Goal: Information Seeking & Learning: Check status

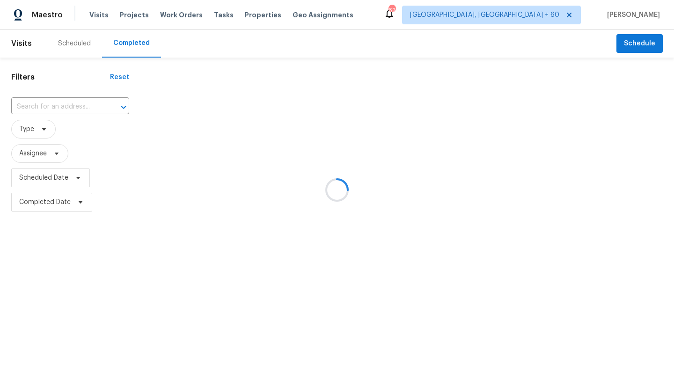
click at [578, 13] on div at bounding box center [337, 190] width 674 height 380
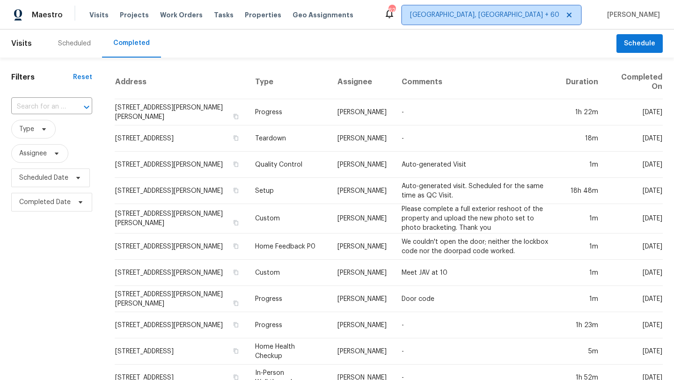
click at [559, 15] on span "[GEOGRAPHIC_DATA], [GEOGRAPHIC_DATA] + 60" at bounding box center [484, 14] width 149 height 9
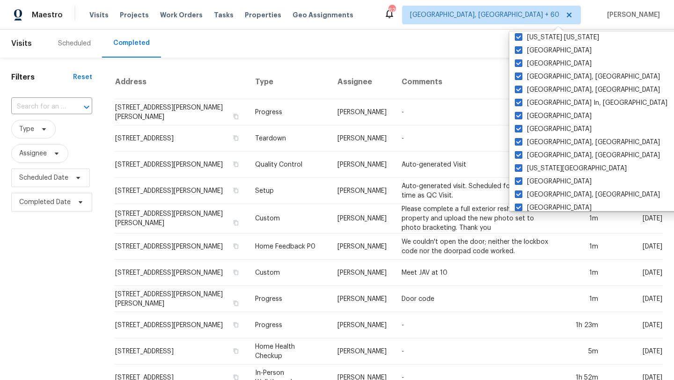
scroll to position [426, 0]
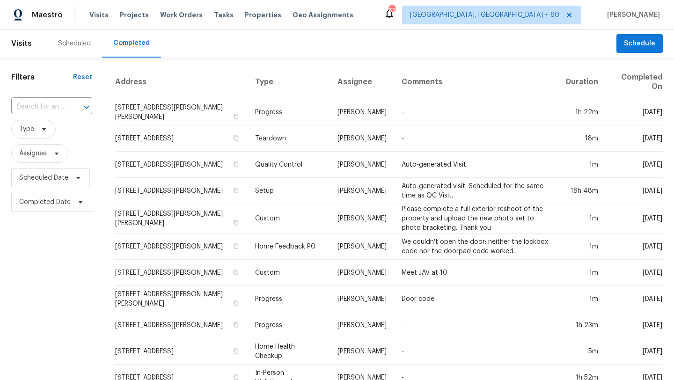
click at [422, 37] on div "Scheduled Completed" at bounding box center [332, 43] width 570 height 28
click at [180, 13] on span "Work Orders" at bounding box center [181, 14] width 43 height 9
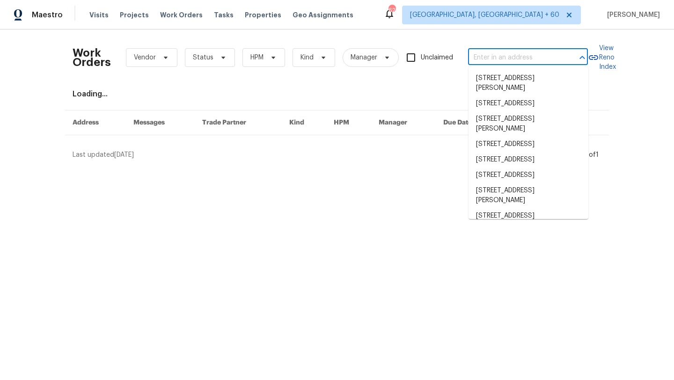
click at [479, 61] on input "text" at bounding box center [515, 58] width 94 height 15
paste input "581 Braxton Blvd Fayetteville, NC 28311"
type input "581 Braxton Blvd Fayetteville, NC 28311"
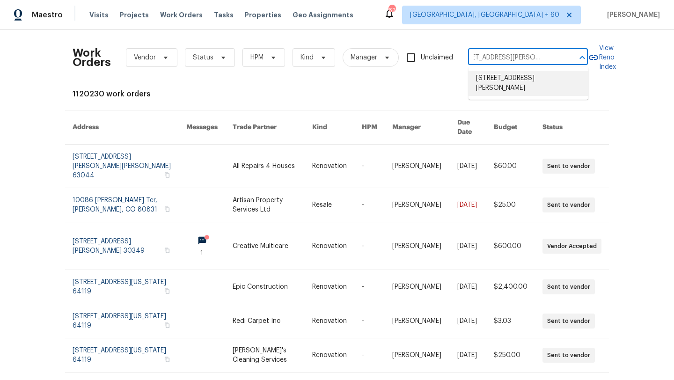
click at [496, 81] on li "581 Braxton Blvd, Fayetteville, NC 28311" at bounding box center [529, 83] width 120 height 25
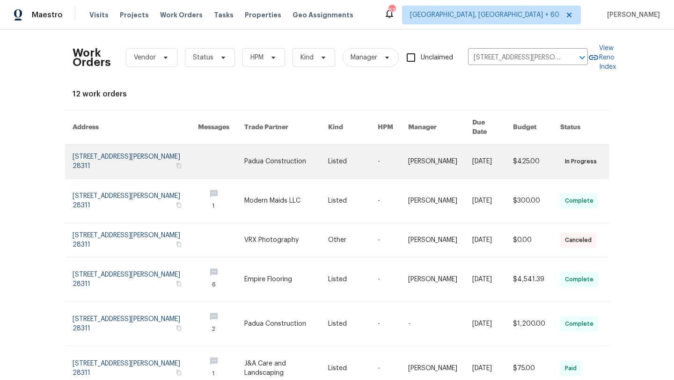
click at [125, 147] on link at bounding box center [135, 162] width 125 height 34
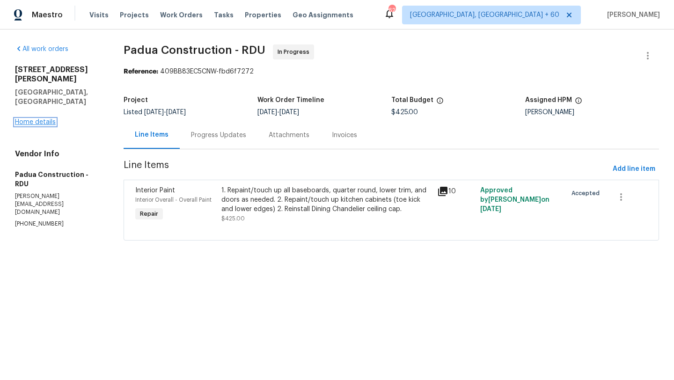
click at [48, 119] on link "Home details" at bounding box center [35, 122] width 41 height 7
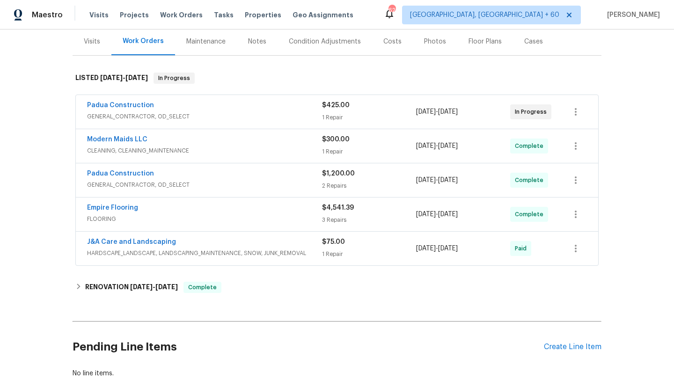
scroll to position [176, 0]
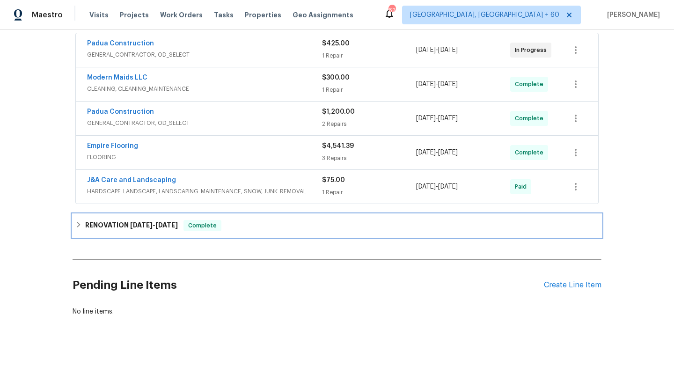
click at [139, 224] on span "[DATE]" at bounding box center [141, 225] width 22 height 7
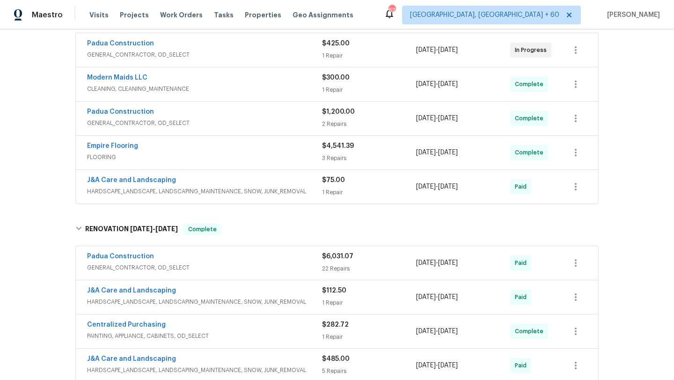
click at [184, 183] on div "J&A Care and Landscaping" at bounding box center [204, 181] width 235 height 11
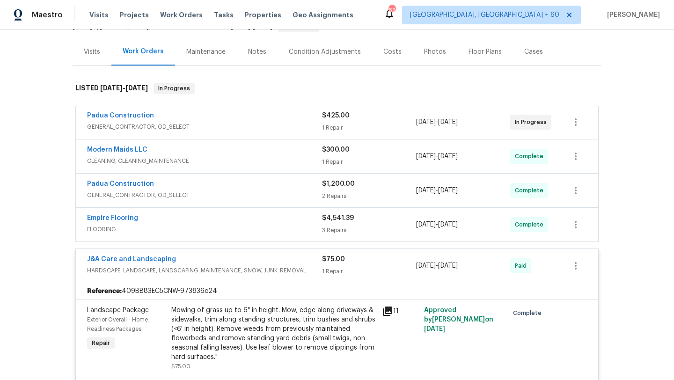
scroll to position [90, 0]
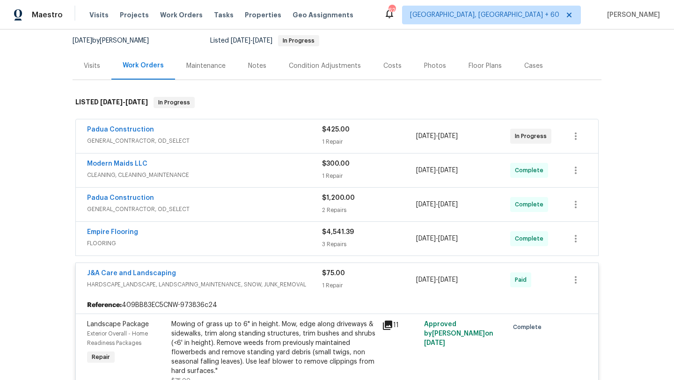
click at [197, 143] on span "GENERAL_CONTRACTOR, OD_SELECT" at bounding box center [204, 140] width 235 height 9
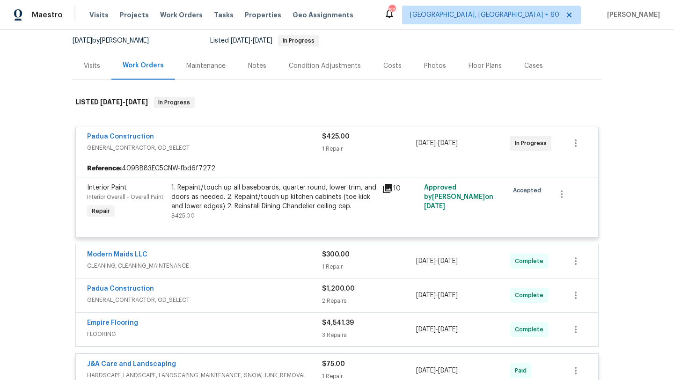
click at [203, 267] on span "CLEANING, CLEANING_MAINTENANCE" at bounding box center [204, 265] width 235 height 9
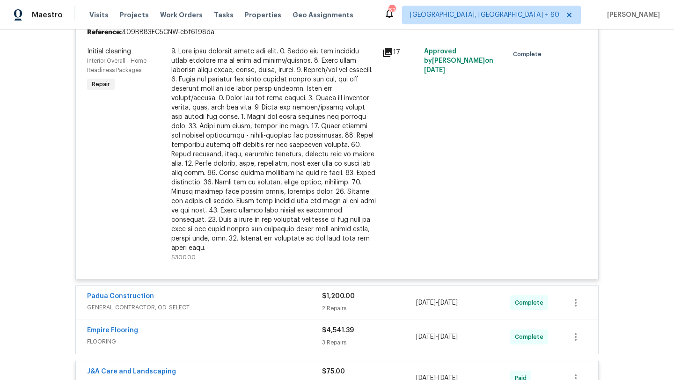
scroll to position [431, 0]
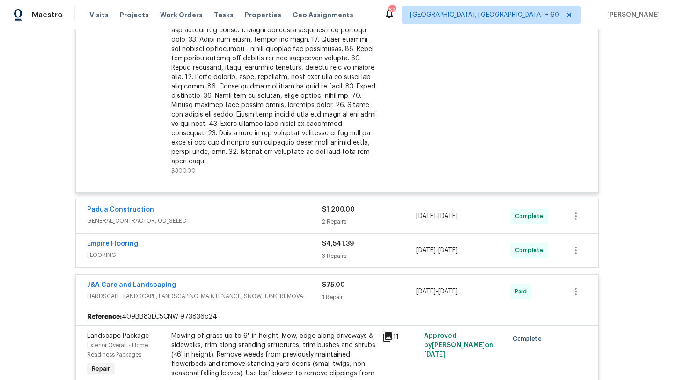
click at [205, 216] on span "GENERAL_CONTRACTOR, OD_SELECT" at bounding box center [204, 220] width 235 height 9
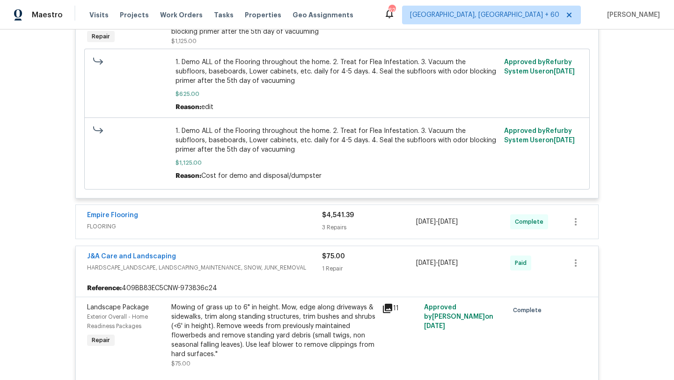
scroll to position [748, 0]
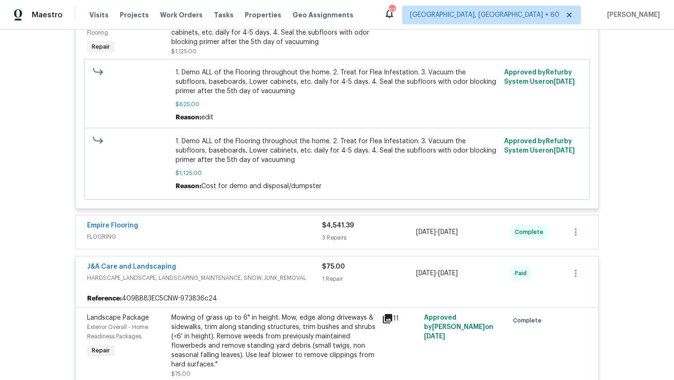
click at [205, 221] on div "Empire Flooring" at bounding box center [204, 226] width 235 height 11
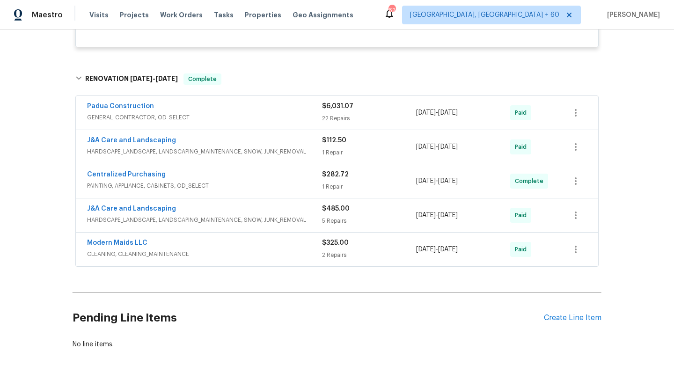
scroll to position [1529, 0]
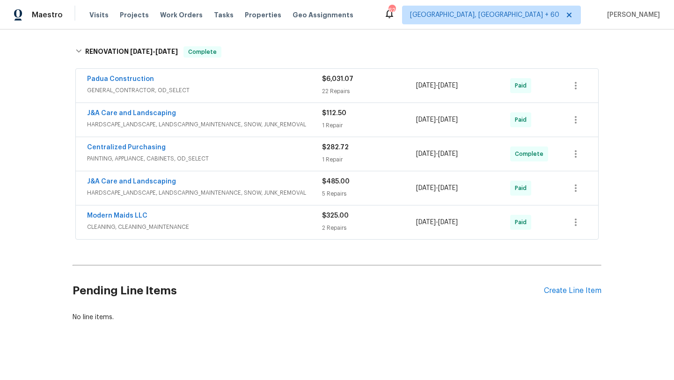
click at [218, 222] on span "CLEANING, CLEANING_MAINTENANCE" at bounding box center [204, 226] width 235 height 9
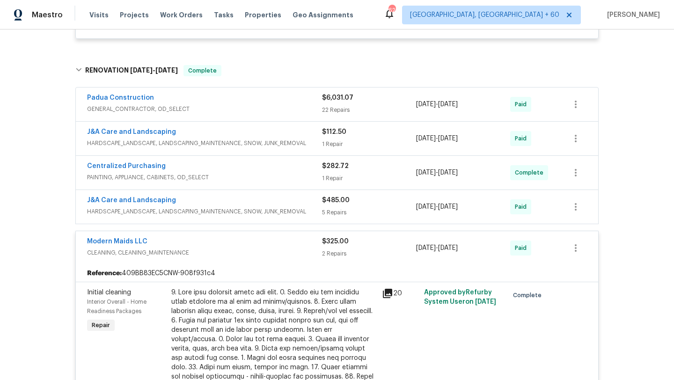
scroll to position [1504, 0]
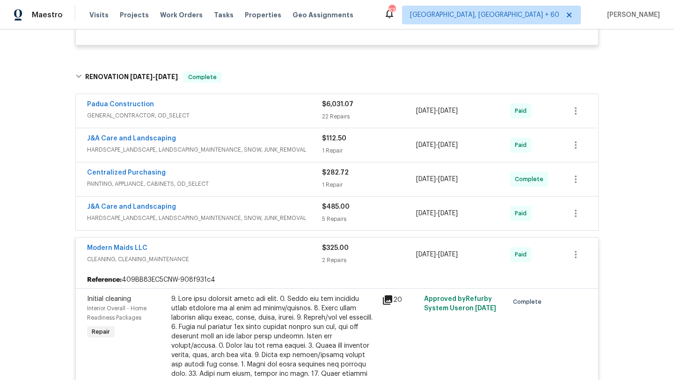
click at [216, 202] on div "J&A Care and Landscaping" at bounding box center [204, 207] width 235 height 11
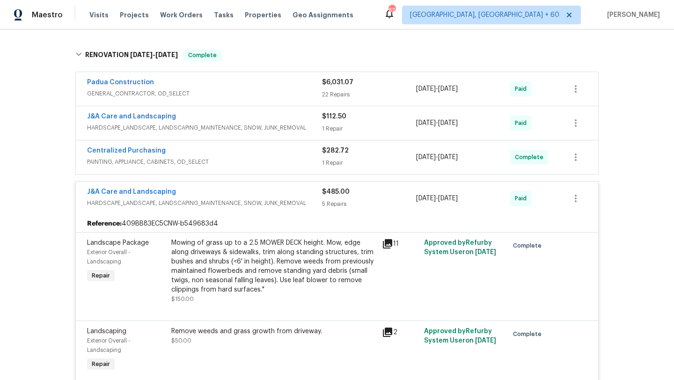
scroll to position [1483, 0]
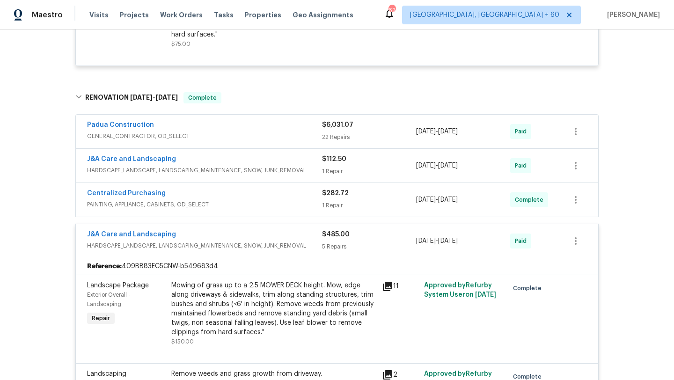
click at [224, 200] on span "PAINTING, APPLIANCE, CABINETS, OD_SELECT" at bounding box center [204, 204] width 235 height 9
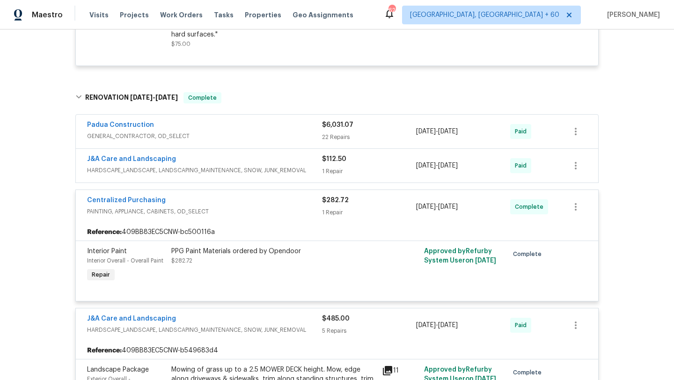
click at [235, 154] on div "J&A Care and Landscaping" at bounding box center [204, 159] width 235 height 11
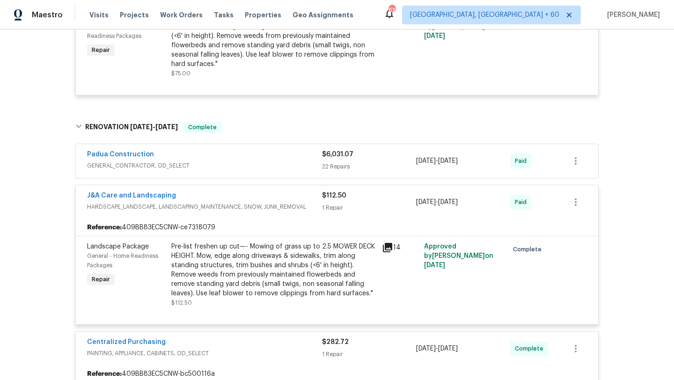
scroll to position [1449, 0]
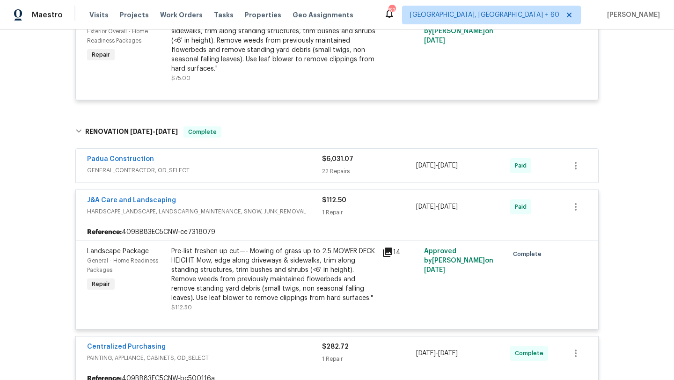
click at [276, 166] on span "GENERAL_CONTRACTOR, OD_SELECT" at bounding box center [204, 170] width 235 height 9
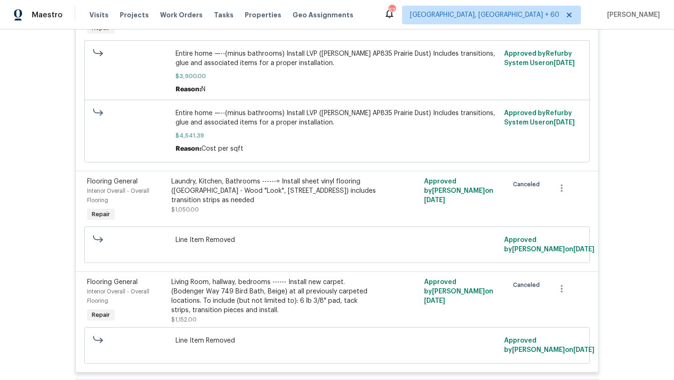
scroll to position [1033, 0]
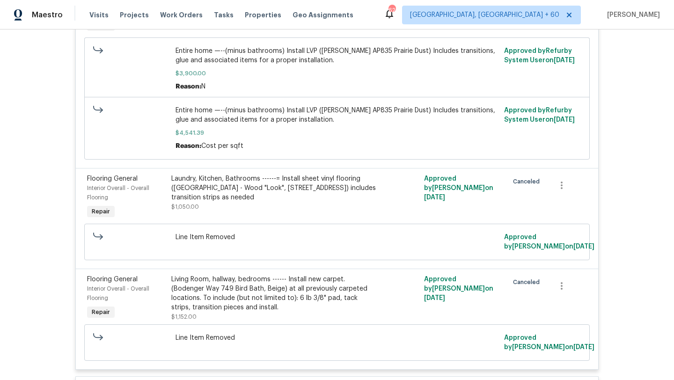
click at [236, 233] on span "Line Item Removed" at bounding box center [337, 237] width 323 height 9
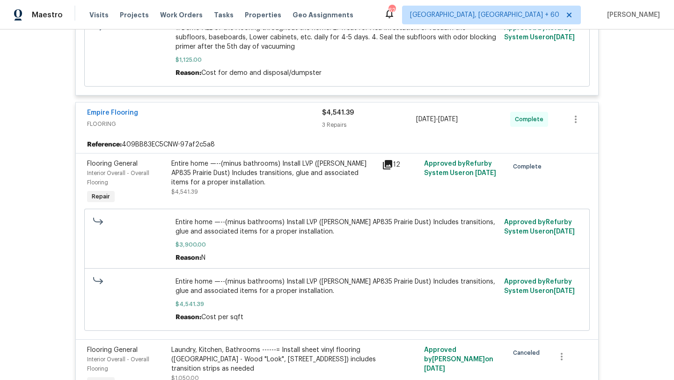
scroll to position [853, 0]
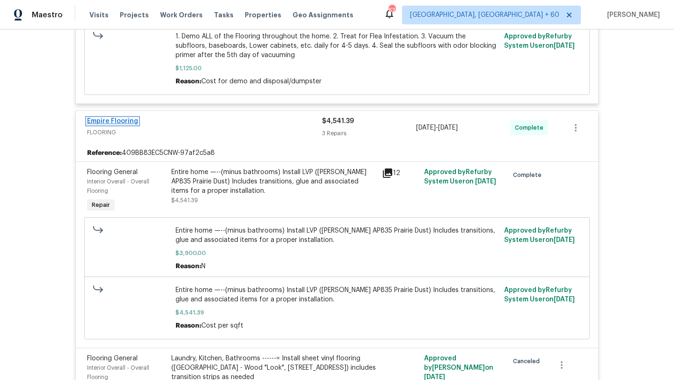
click at [128, 118] on link "Empire Flooring" at bounding box center [112, 121] width 51 height 7
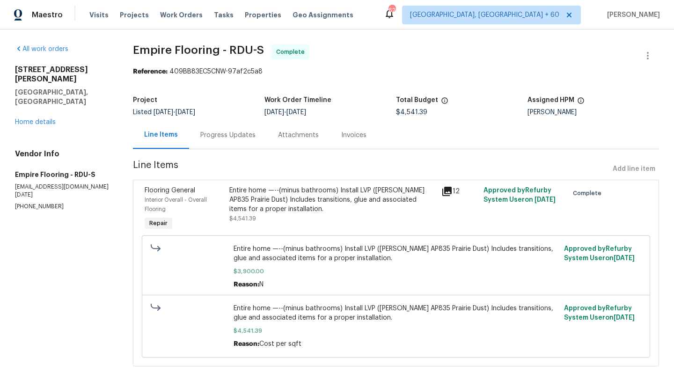
click at [229, 137] on div "Progress Updates" at bounding box center [227, 135] width 55 height 9
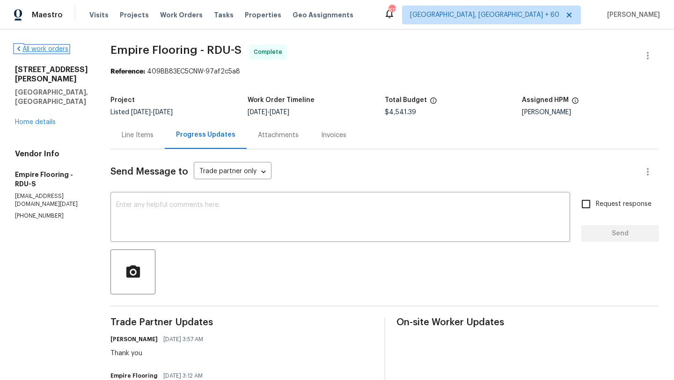
click at [28, 51] on link "All work orders" at bounding box center [41, 49] width 53 height 7
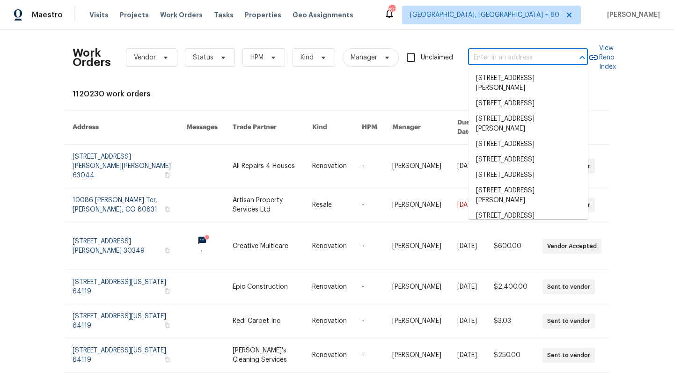
click at [516, 55] on input "text" at bounding box center [515, 58] width 94 height 15
paste input "1175 E Prickly Pear St, Casa Grande, AZ 85122 (Phoenix) 9"
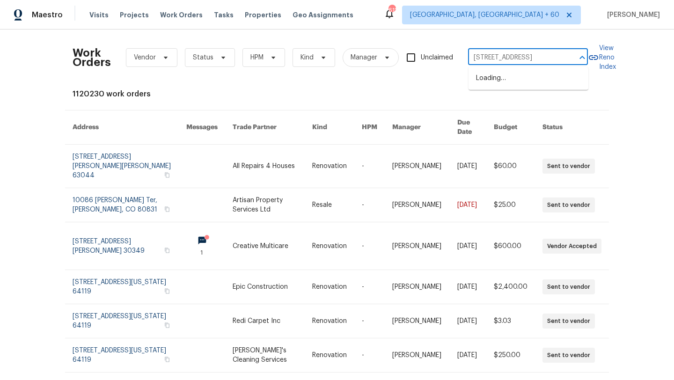
scroll to position [0, 89]
drag, startPoint x: 567, startPoint y: 61, endPoint x: 527, endPoint y: 58, distance: 40.4
click at [527, 58] on div "1175 E Prickly Pear St, Casa Grande, AZ 85122 (Phoenix) 9 ​" at bounding box center [528, 58] width 120 height 15
drag, startPoint x: 527, startPoint y: 58, endPoint x: 574, endPoint y: 54, distance: 47.4
click at [574, 54] on div "1175 E Prickly Pear St, Casa Grande, AZ 85122 (Phoenix) 9 ​" at bounding box center [528, 58] width 120 height 15
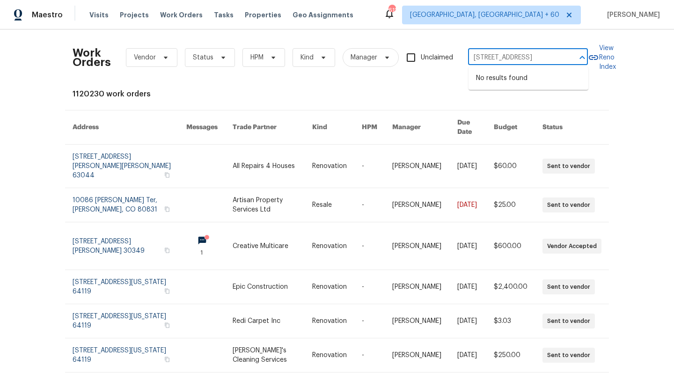
type input "1175 E Prickly Pear St, Casa Grande, AZ 85122"
click at [543, 77] on li "1175 E Prickly Pear St, Casa Grande, AZ 85122" at bounding box center [529, 78] width 120 height 15
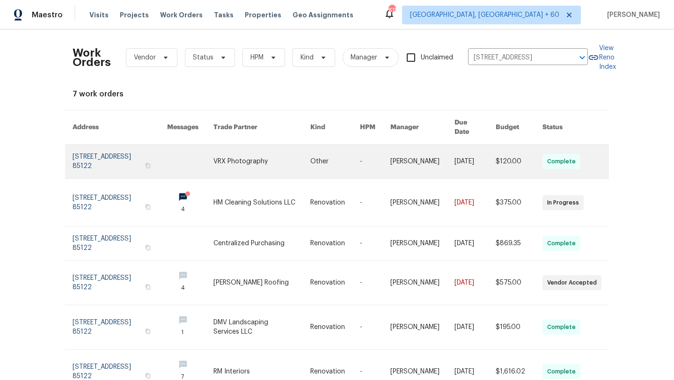
click at [123, 152] on link at bounding box center [120, 162] width 95 height 34
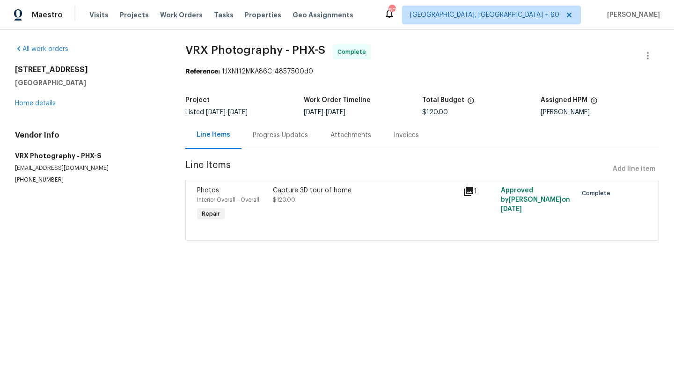
click at [25, 99] on div "1175 E Prickly Pear St Casa Grande, AZ 85122 Home details" at bounding box center [89, 86] width 148 height 43
click at [26, 103] on link "Home details" at bounding box center [35, 103] width 41 height 7
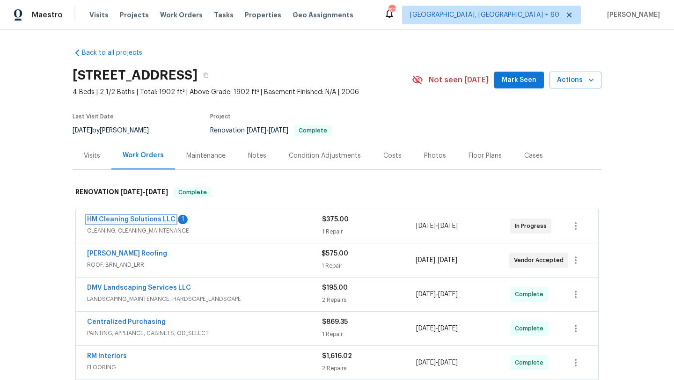
click at [130, 221] on link "HM Cleaning Solutions LLC" at bounding box center [131, 219] width 88 height 7
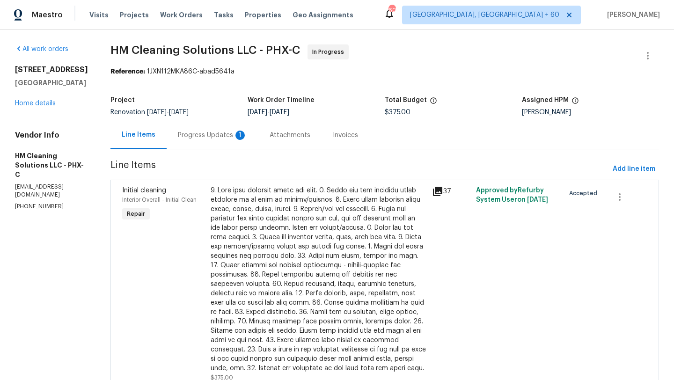
click at [45, 107] on div "1175 E Prickly Pear St Casa Grande, AZ 85122 Home details" at bounding box center [51, 86] width 73 height 43
click at [43, 101] on link "Home details" at bounding box center [35, 103] width 41 height 7
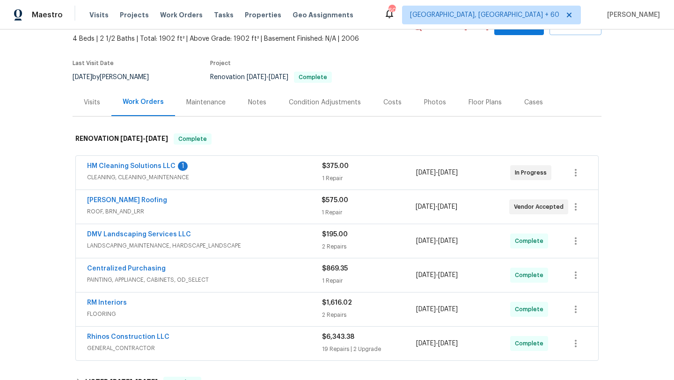
scroll to position [89, 0]
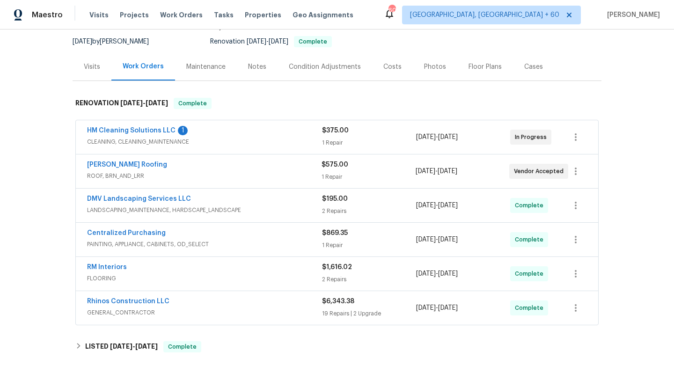
click at [149, 170] on div "Stout Roofing" at bounding box center [204, 165] width 235 height 11
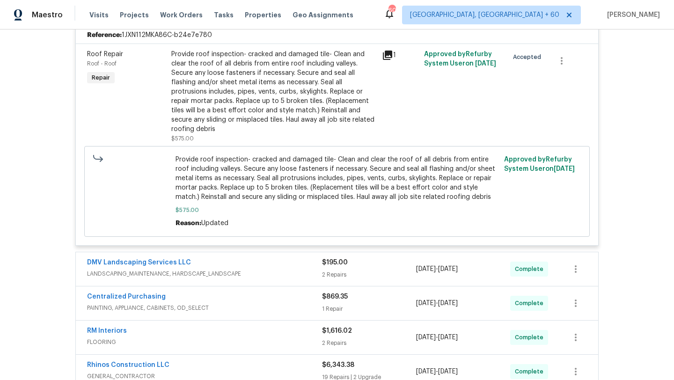
scroll to position [308, 0]
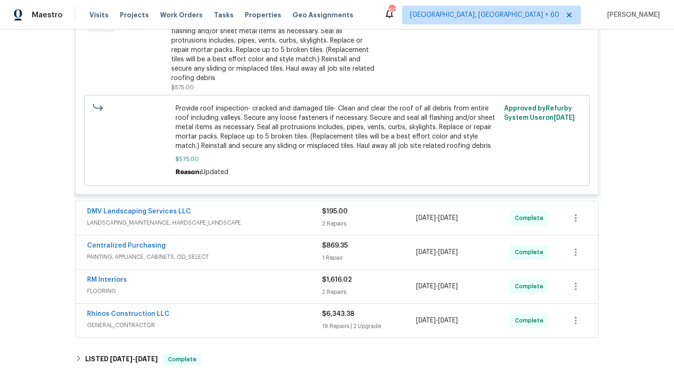
click at [166, 218] on span "LANDSCAPING_MAINTENANCE, HARDSCAPE_LANDSCAPE" at bounding box center [204, 222] width 235 height 9
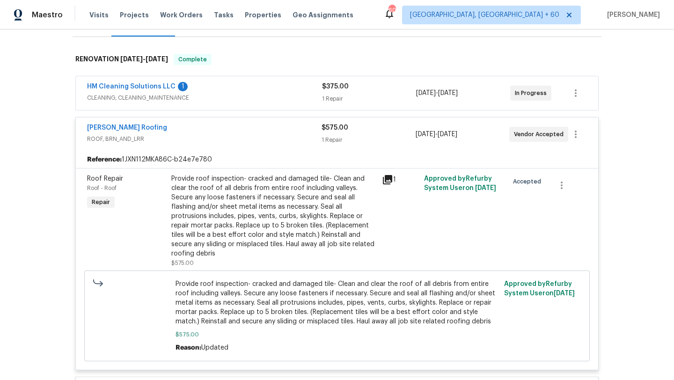
scroll to position [31, 0]
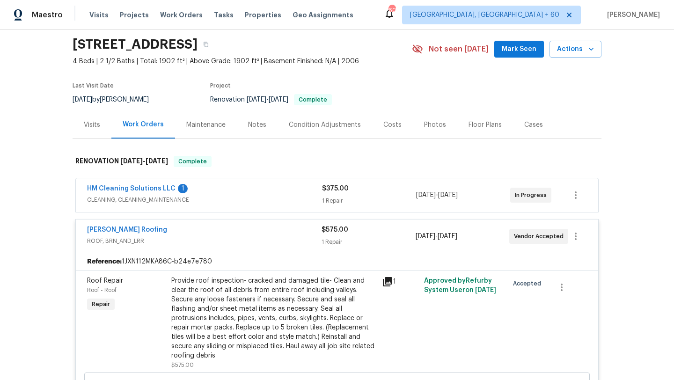
click at [185, 208] on div "HM Cleaning Solutions LLC 1 CLEANING, CLEANING_MAINTENANCE $375.00 1 Repair 9/9…" at bounding box center [337, 195] width 522 height 34
click at [185, 198] on span "CLEANING, CLEANING_MAINTENANCE" at bounding box center [204, 199] width 235 height 9
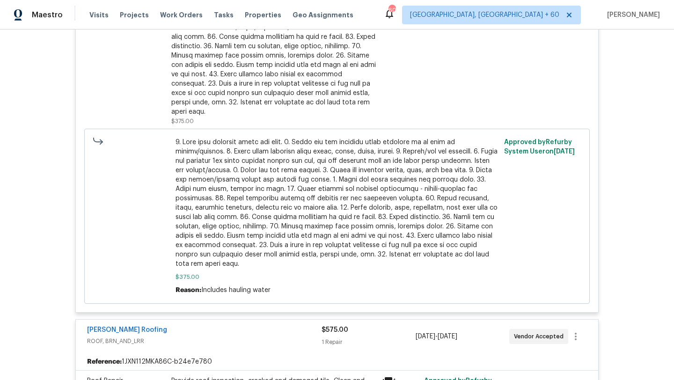
scroll to position [0, 0]
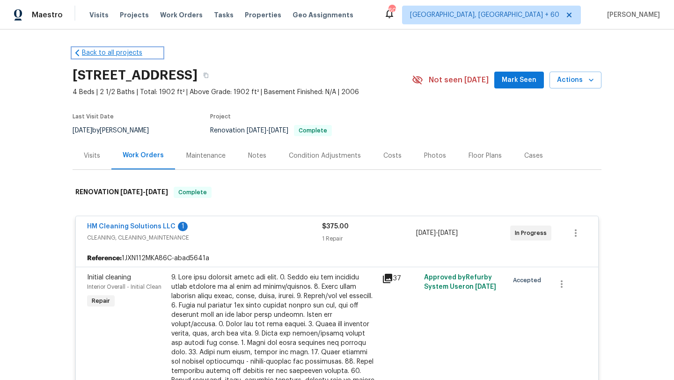
click at [81, 51] on icon at bounding box center [77, 52] width 9 height 9
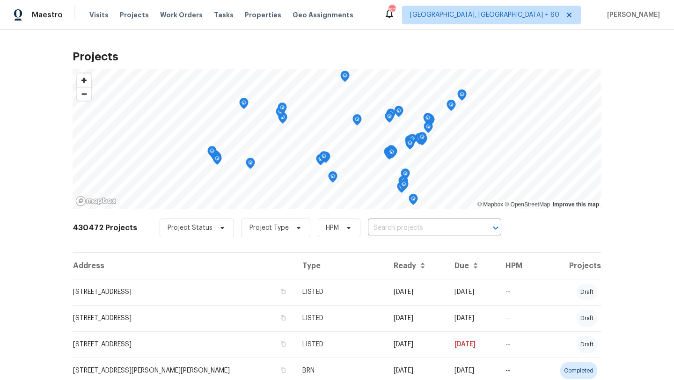
click at [178, 6] on div "Visits Projects Work Orders Tasks Properties Geo Assignments" at bounding box center [226, 15] width 275 height 19
click at [178, 7] on div "Visits Projects Work Orders Tasks Properties Geo Assignments" at bounding box center [226, 15] width 275 height 19
click at [178, 12] on span "Work Orders" at bounding box center [181, 14] width 43 height 9
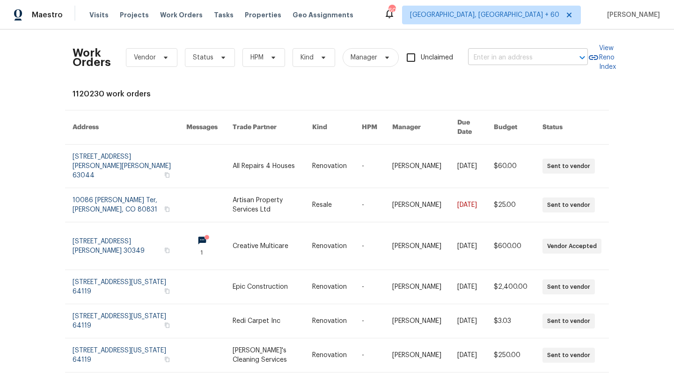
click at [501, 51] on input "text" at bounding box center [515, 58] width 94 height 15
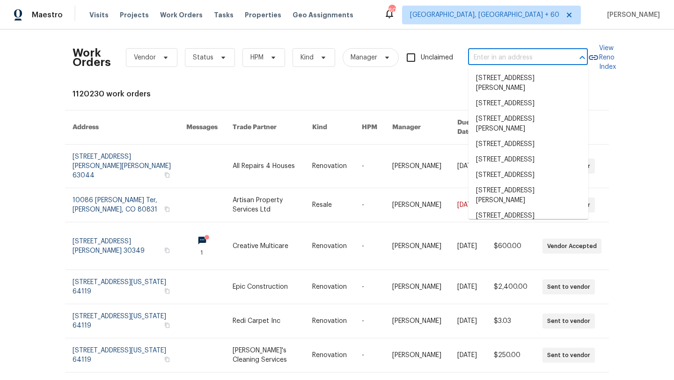
paste input "5804 Grenada Ct, Fort Worth, TX 76119 (Dallas-Fort Worth) 1"
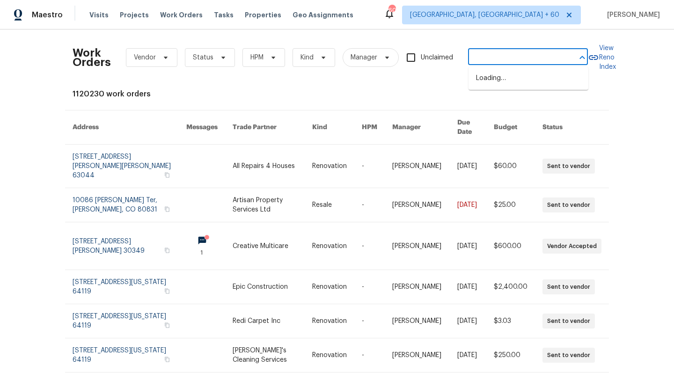
scroll to position [0, 83]
type input "5804 Grenada Ct, Fort Worth, TX 76119 (Dallas-Fort Wor"
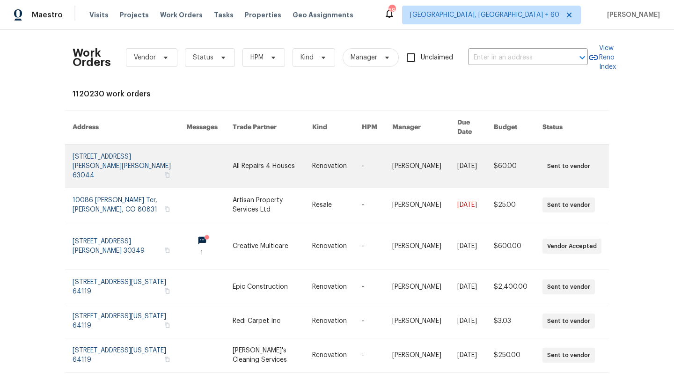
click at [95, 152] on link at bounding box center [130, 166] width 114 height 43
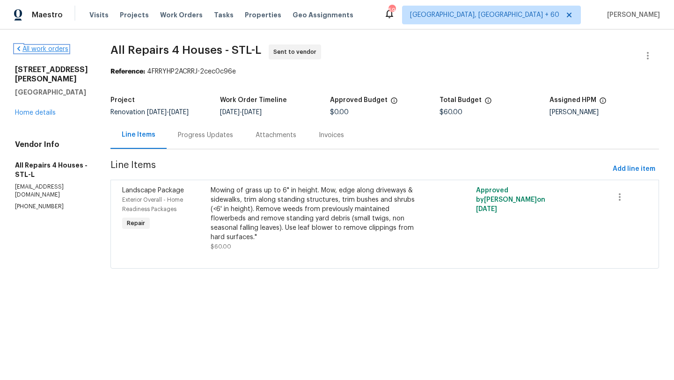
click at [18, 47] on icon at bounding box center [18, 48] width 7 height 7
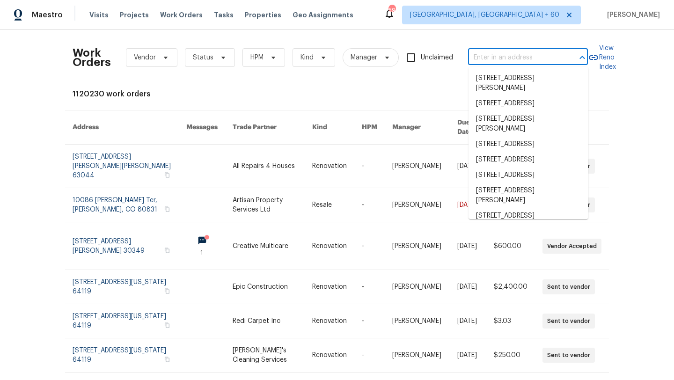
click at [499, 51] on input "text" at bounding box center [515, 58] width 94 height 15
paste input "5804 Grenada Ct, Fort Worth, TX 76119 (Dallas-Fort Worth) 1"
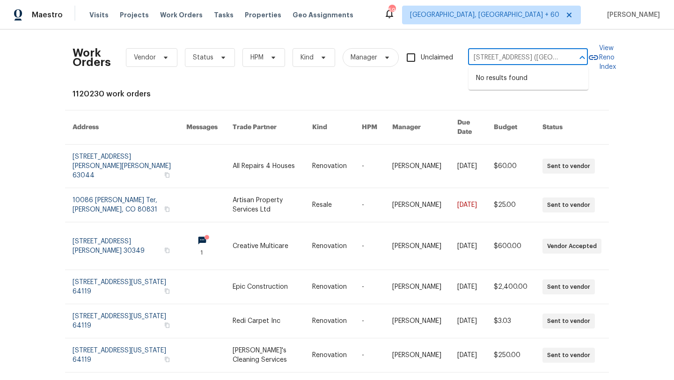
scroll to position [0, 97]
drag, startPoint x: 568, startPoint y: 57, endPoint x: 495, endPoint y: 57, distance: 73.0
click at [494, 57] on div "5804 Grenada Ct, Fort Worth, TX 76119 (Dallas-Fort Worth) 1 ​" at bounding box center [528, 58] width 120 height 15
drag, startPoint x: 500, startPoint y: 57, endPoint x: 571, endPoint y: 57, distance: 70.2
click at [571, 57] on div "5804 Grenada Ct, Fort Worth, TX 76119 (Dallas-Fort Worth) 1 ​" at bounding box center [528, 58] width 120 height 15
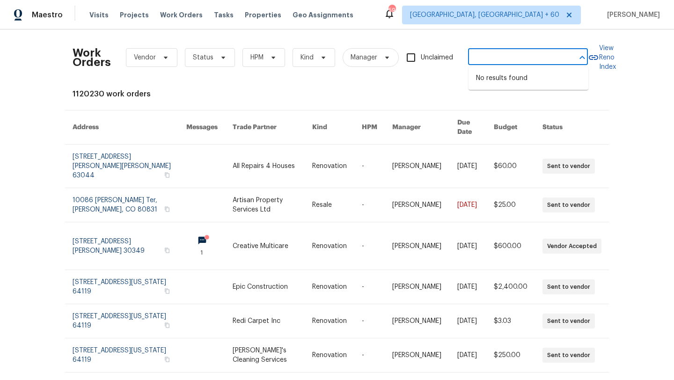
type input "5804 Grenada Ct, Fort Worth, TX 76119"
click at [536, 84] on li "5804 Grenada Ct, Fort Worth, TX 76119" at bounding box center [529, 78] width 120 height 15
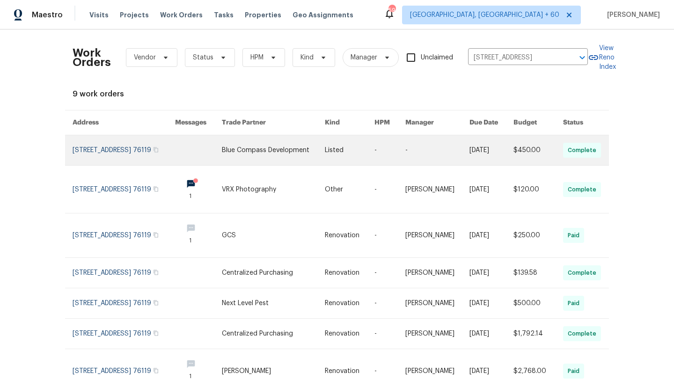
click at [115, 148] on link at bounding box center [124, 150] width 103 height 30
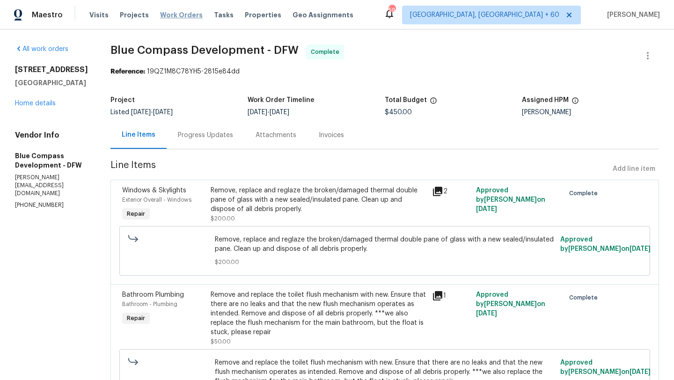
click at [171, 16] on span "Work Orders" at bounding box center [181, 14] width 43 height 9
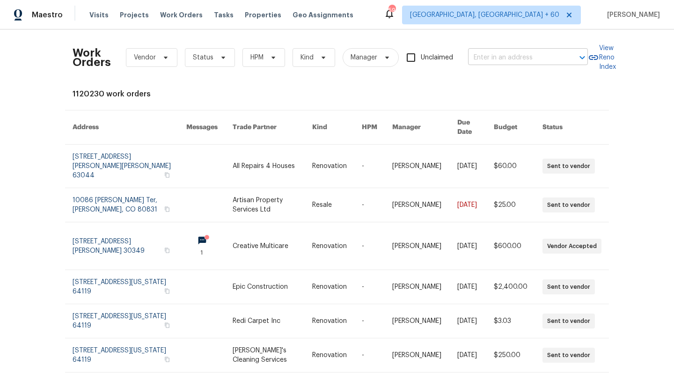
click at [513, 52] on input "text" at bounding box center [515, 58] width 94 height 15
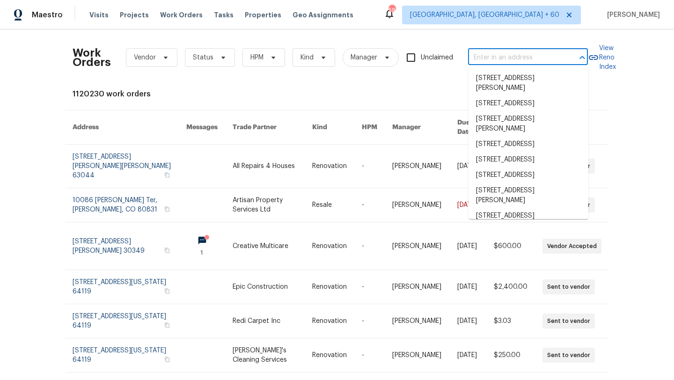
paste input "5752 Oprey St, Jacksonville, FL 32208 (Jacksonville)"
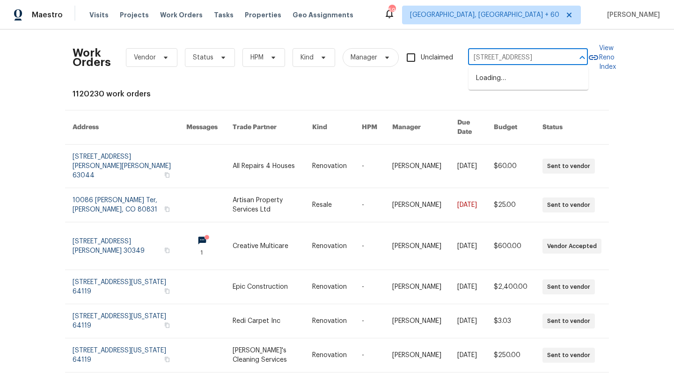
scroll to position [0, 73]
drag, startPoint x: 567, startPoint y: 57, endPoint x: 518, endPoint y: 57, distance: 48.7
click at [518, 57] on div "5752 Oprey St, Jacksonville, FL 32208 (Jacksonville) ​" at bounding box center [528, 58] width 120 height 15
drag, startPoint x: 520, startPoint y: 58, endPoint x: 571, endPoint y: 57, distance: 51.0
click at [572, 58] on div "5752 Oprey St, Jacksonville, FL 32208 (Jacksonville) ​" at bounding box center [528, 58] width 120 height 15
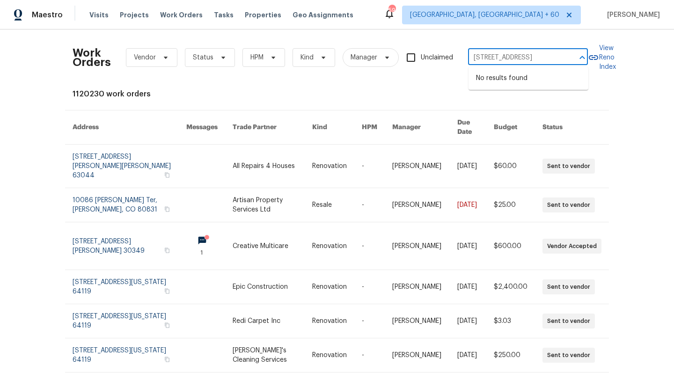
type input "[STREET_ADDRESS]"
click at [562, 73] on li "[STREET_ADDRESS]" at bounding box center [529, 78] width 120 height 15
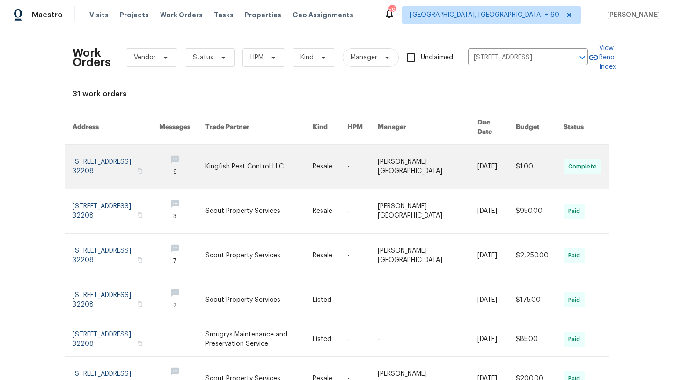
click at [137, 154] on link at bounding box center [116, 167] width 87 height 44
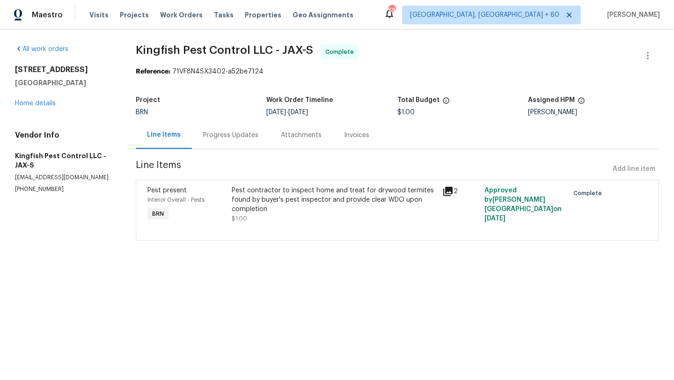
click at [35, 112] on div "All work orders 5752 Oprey St Jacksonville, FL 32208 Home details Vendor Info K…" at bounding box center [64, 118] width 98 height 149
click at [39, 100] on link "Home details" at bounding box center [35, 103] width 41 height 7
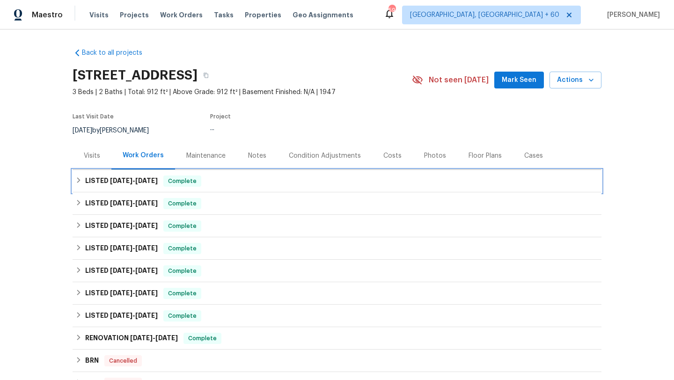
click at [84, 176] on div "LISTED 7/31/25 - 9/1/25 Complete" at bounding box center [336, 181] width 523 height 11
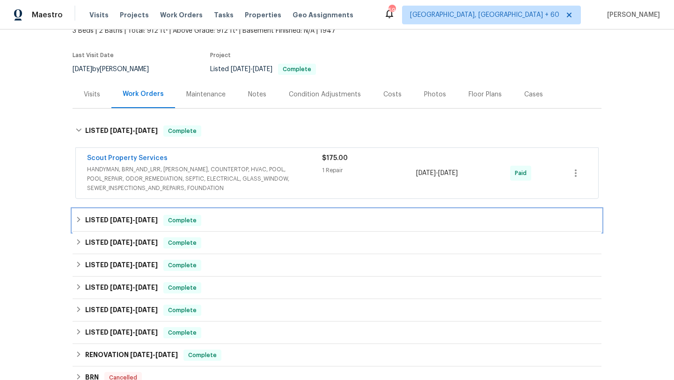
click at [84, 218] on div "LISTED 7/21/25 - 7/21/25 Complete" at bounding box center [336, 220] width 523 height 11
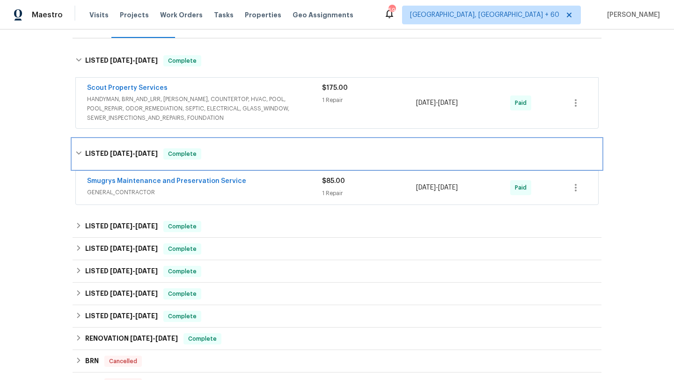
scroll to position [146, 0]
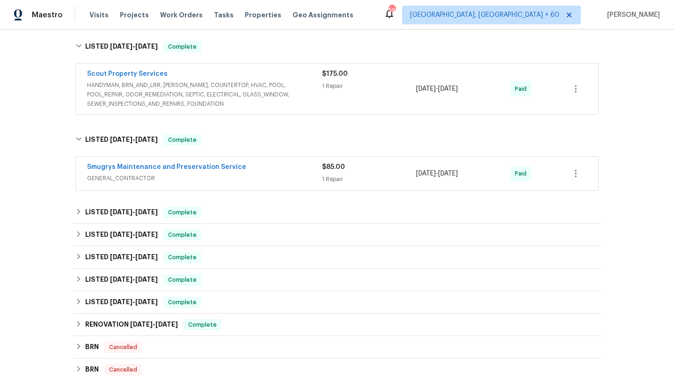
click at [130, 178] on span "GENERAL_CONTRACTOR" at bounding box center [204, 178] width 235 height 9
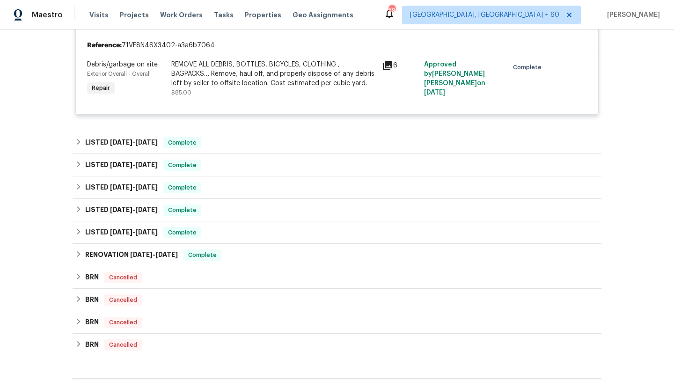
scroll to position [319, 0]
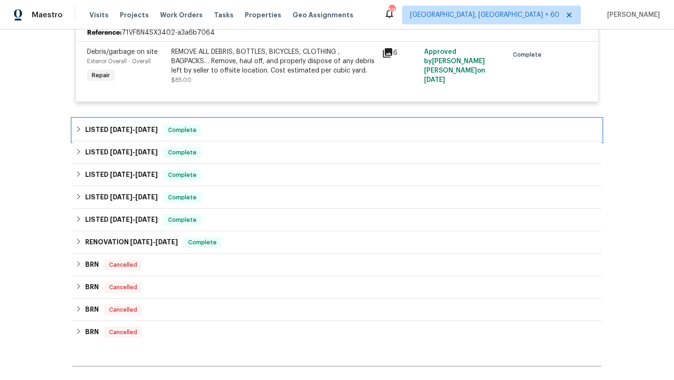
click at [110, 127] on span "[DATE]" at bounding box center [121, 129] width 22 height 7
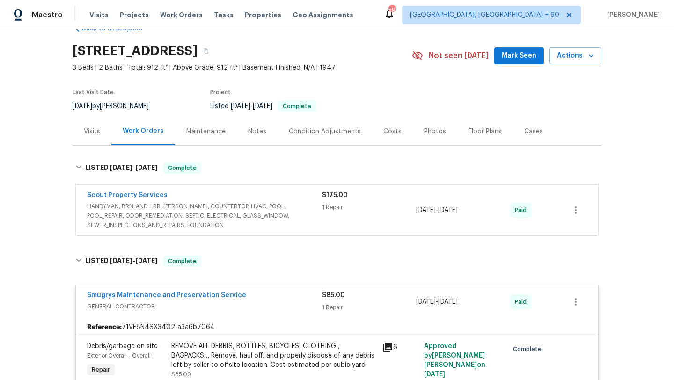
scroll to position [99, 0]
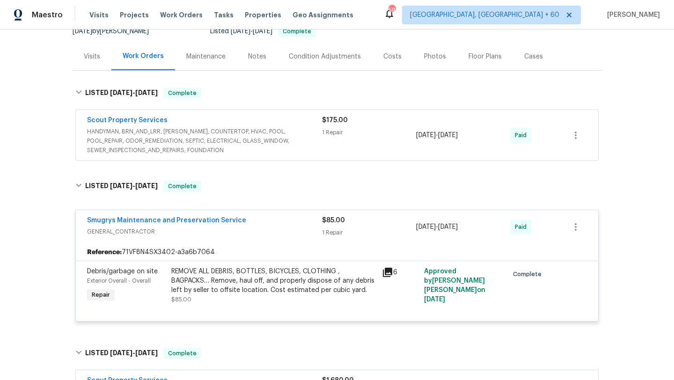
click at [180, 143] on span "HANDYMAN, BRN_AND_LRR, [PERSON_NAME], COUNTERTOP, HVAC, POOL, POOL_REPAIR, ODOR…" at bounding box center [204, 141] width 235 height 28
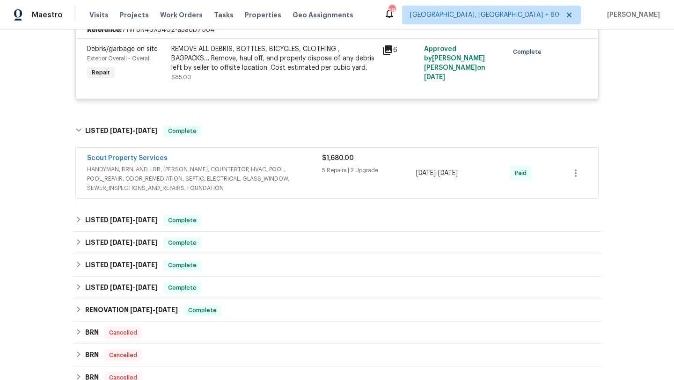
scroll to position [470, 0]
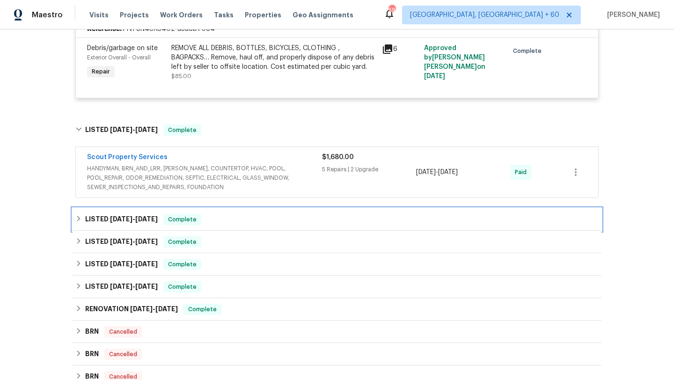
click at [83, 221] on div "LISTED 11/6/24 - 11/8/24 Complete" at bounding box center [336, 219] width 523 height 11
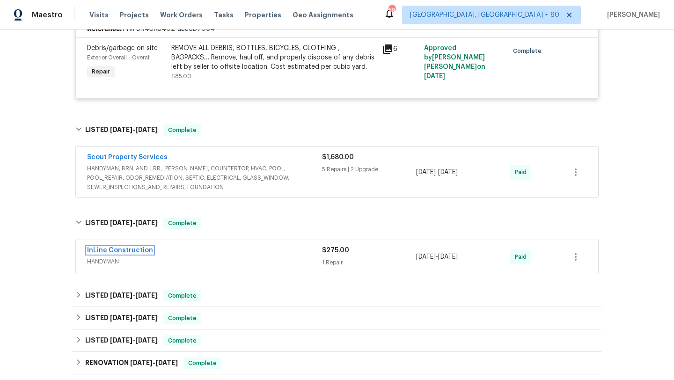
click at [110, 249] on link "InLine Construction" at bounding box center [120, 250] width 66 height 7
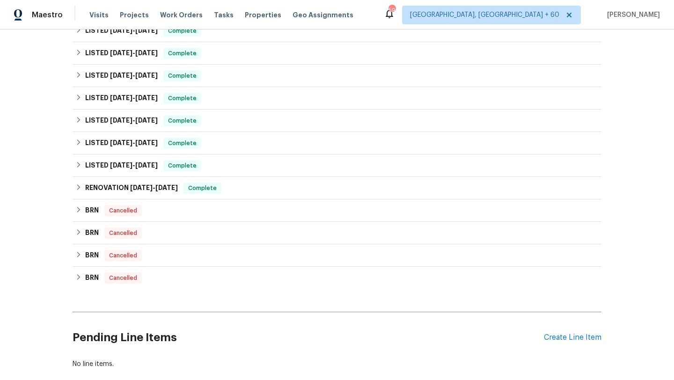
scroll to position [155, 0]
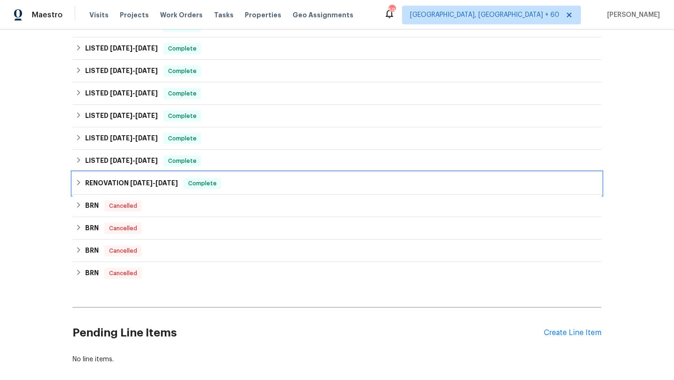
click at [81, 180] on icon at bounding box center [78, 182] width 7 height 7
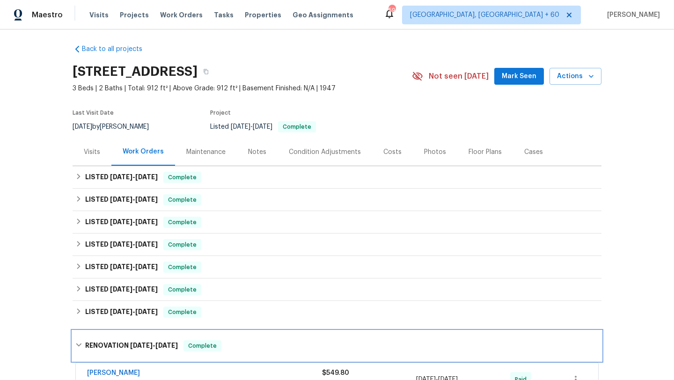
scroll to position [0, 0]
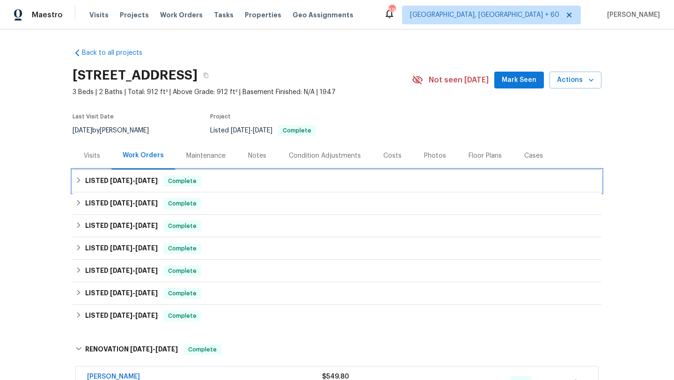
click at [82, 183] on div "LISTED 7/31/25 - 9/1/25 Complete" at bounding box center [336, 181] width 523 height 11
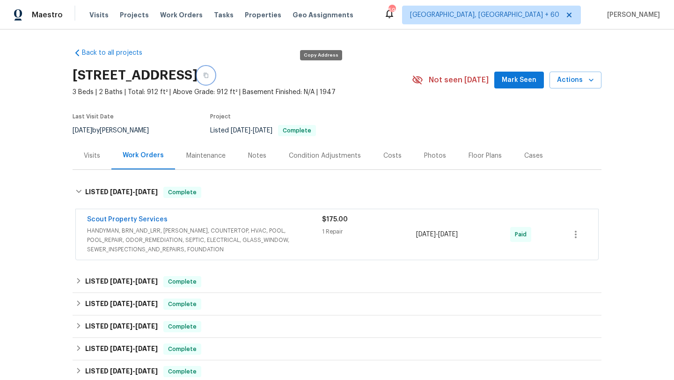
click at [208, 74] on icon "button" at bounding box center [206, 75] width 5 height 5
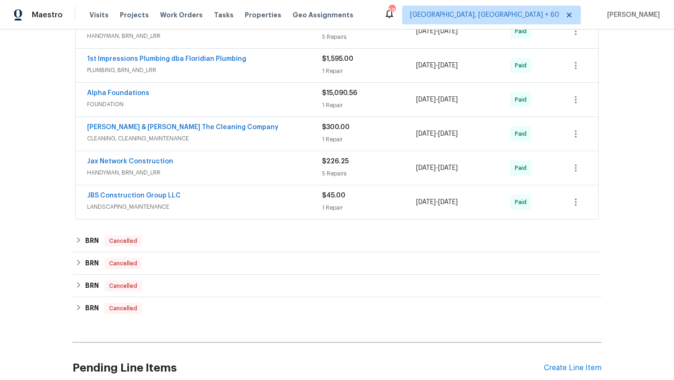
scroll to position [483, 0]
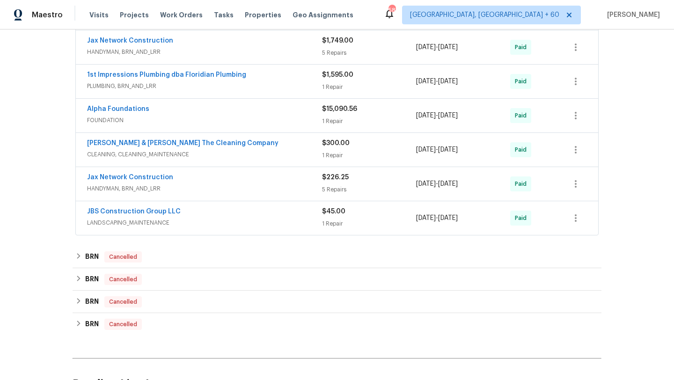
click at [198, 218] on span "LANDSCAPING_MAINTENANCE" at bounding box center [204, 222] width 235 height 9
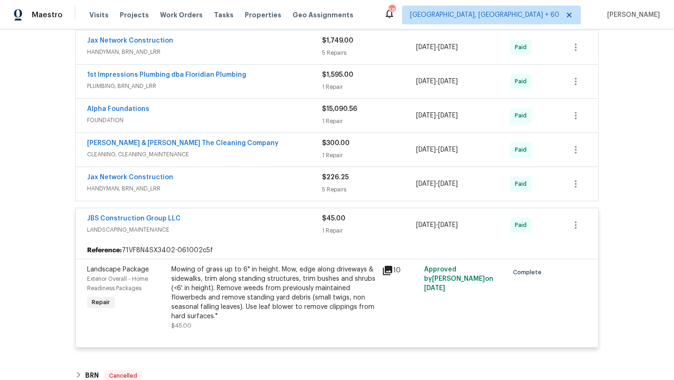
click at [198, 187] on span "HANDYMAN, BRN_AND_LRR" at bounding box center [204, 188] width 235 height 9
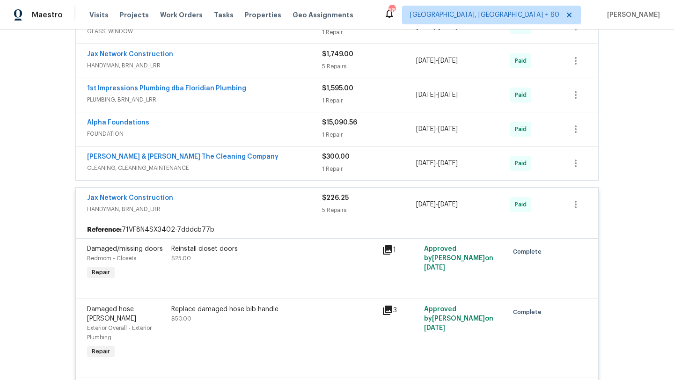
scroll to position [460, 0]
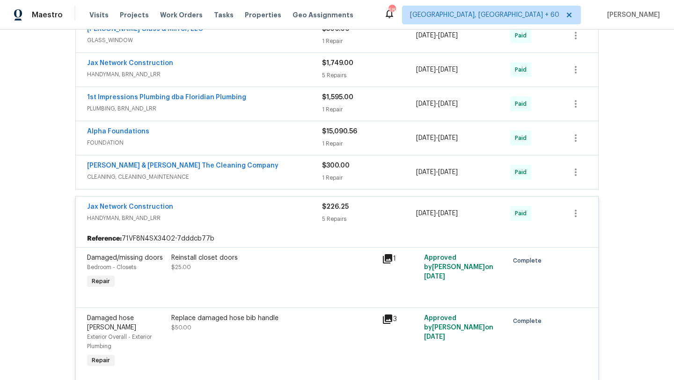
click at [198, 171] on div "[PERSON_NAME] & [PERSON_NAME] The Cleaning Company" at bounding box center [204, 166] width 235 height 11
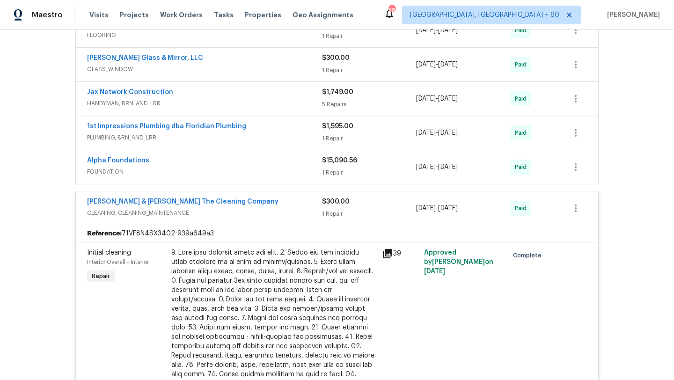
scroll to position [381, 0]
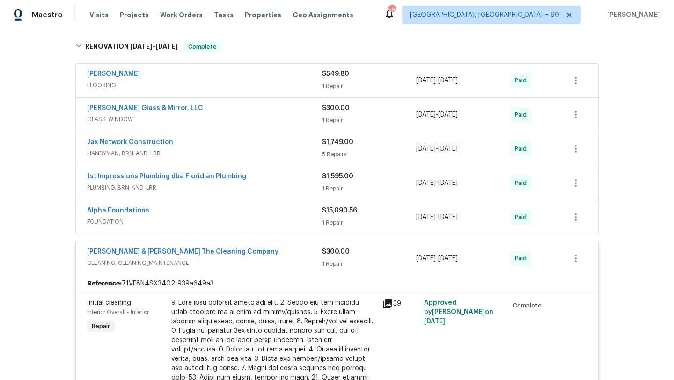
click at [200, 212] on div "Alpha Foundations" at bounding box center [204, 211] width 235 height 11
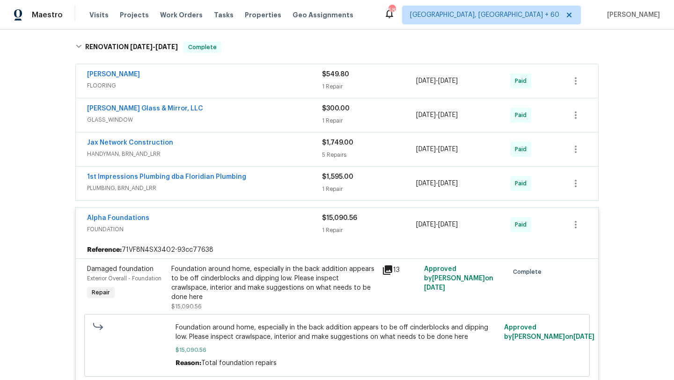
scroll to position [362, 0]
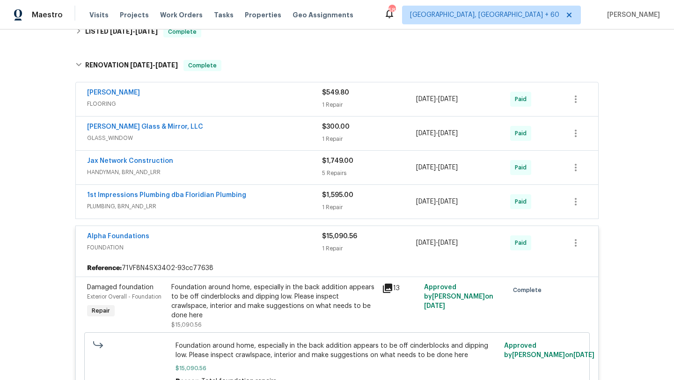
click at [238, 188] on div "1st Impressions Plumbing dba Floridian Plumbing PLUMBING, BRN_AND_LRR $1,595.00…" at bounding box center [337, 202] width 522 height 34
click at [247, 193] on div "1st Impressions Plumbing dba Floridian Plumbing" at bounding box center [204, 196] width 235 height 11
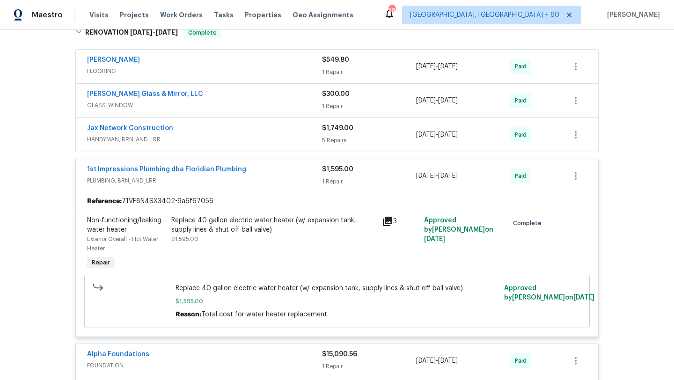
scroll to position [341, 0]
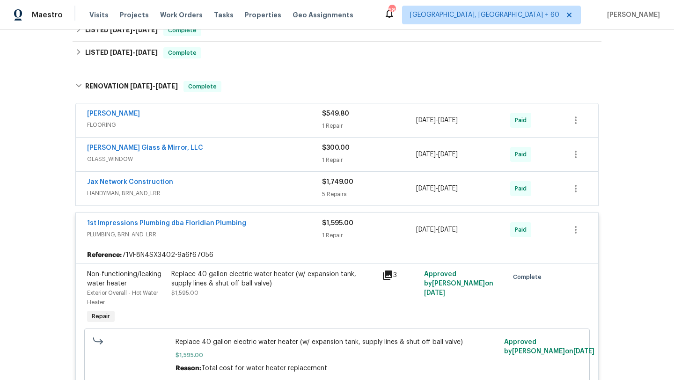
click at [238, 196] on span "HANDYMAN, BRN_AND_LRR" at bounding box center [204, 193] width 235 height 9
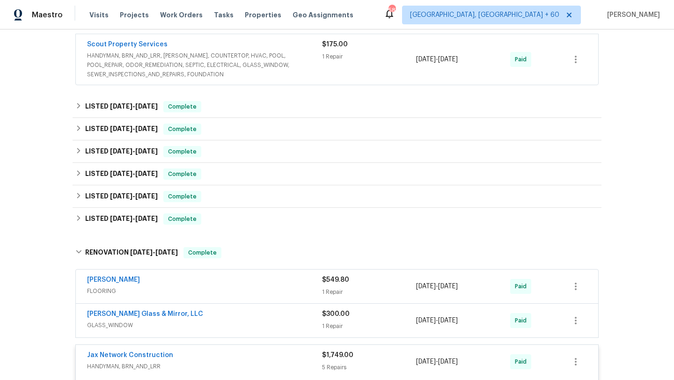
scroll to position [219, 0]
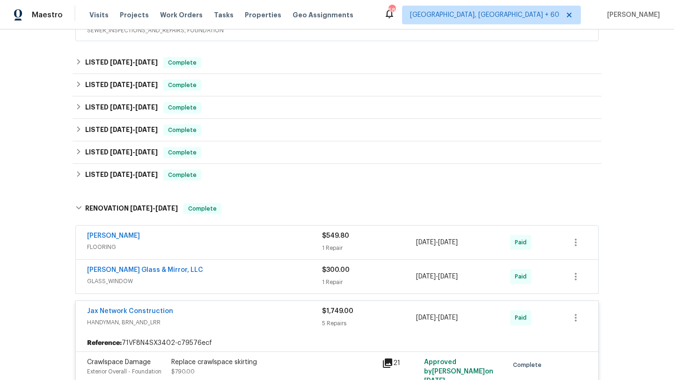
click at [226, 284] on span "GLASS_WINDOW" at bounding box center [204, 281] width 235 height 9
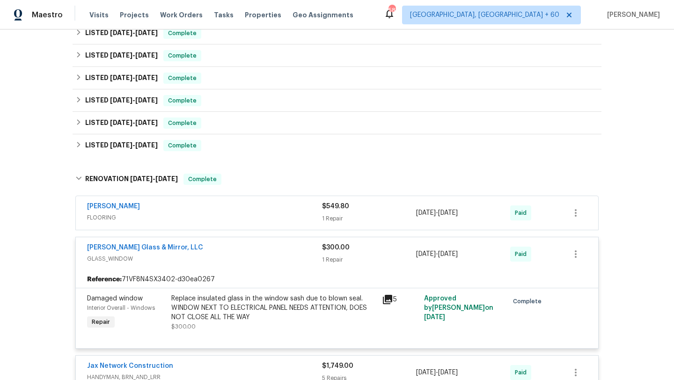
scroll to position [246, 0]
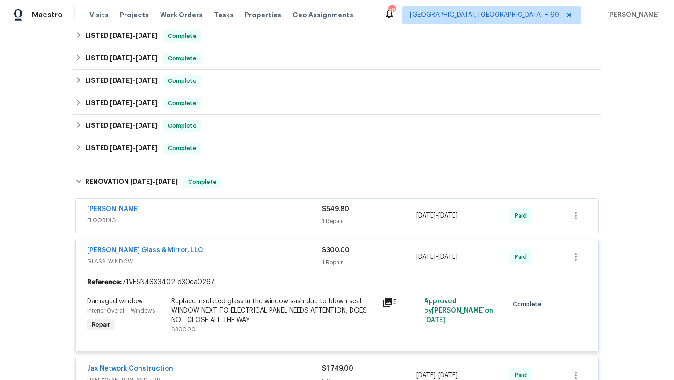
click at [147, 210] on div "[PERSON_NAME]" at bounding box center [204, 210] width 235 height 11
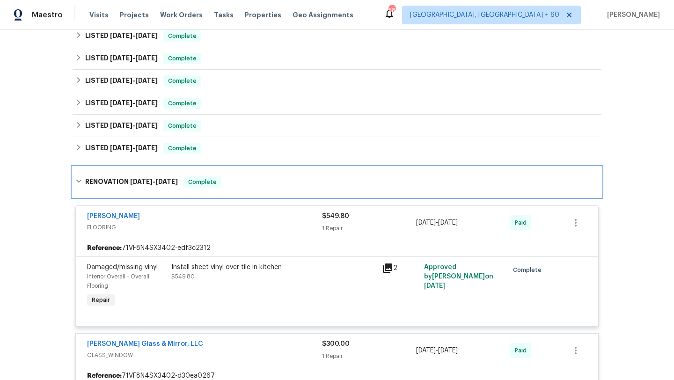
click at [121, 183] on h6 "RENOVATION 7/10/23 - 7/24/23" at bounding box center [131, 181] width 93 height 11
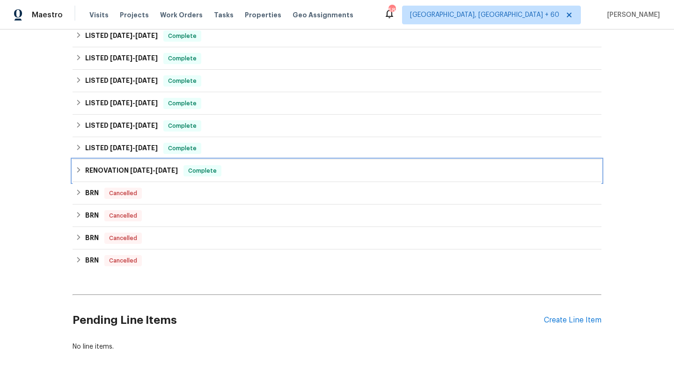
click at [124, 175] on h6 "RENOVATION 7/10/23 - 7/24/23" at bounding box center [131, 170] width 93 height 11
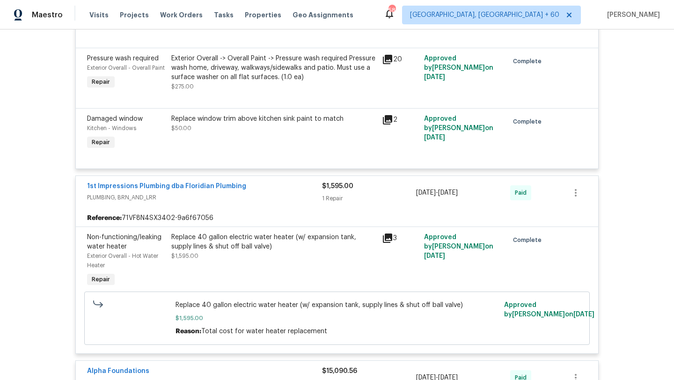
scroll to position [0, 0]
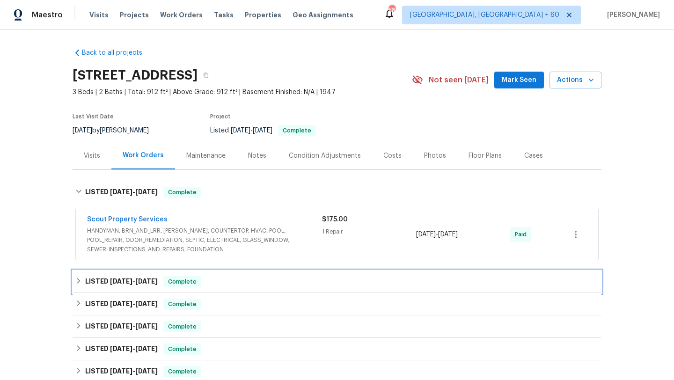
click at [151, 279] on span "[DATE]" at bounding box center [146, 281] width 22 height 7
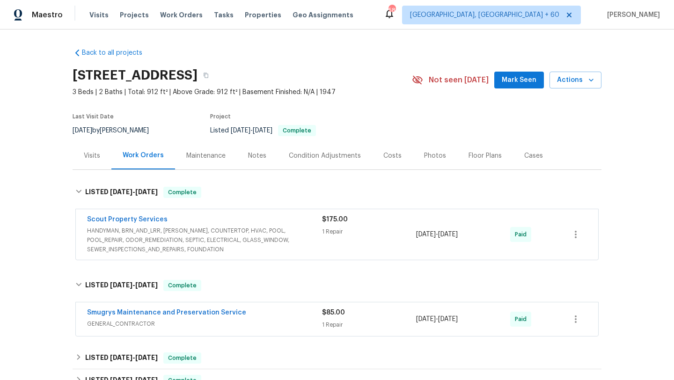
click at [345, 235] on div "1 Repair" at bounding box center [369, 231] width 94 height 9
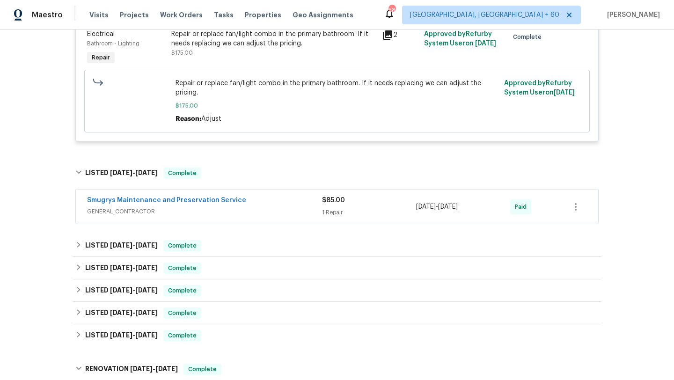
scroll to position [279, 0]
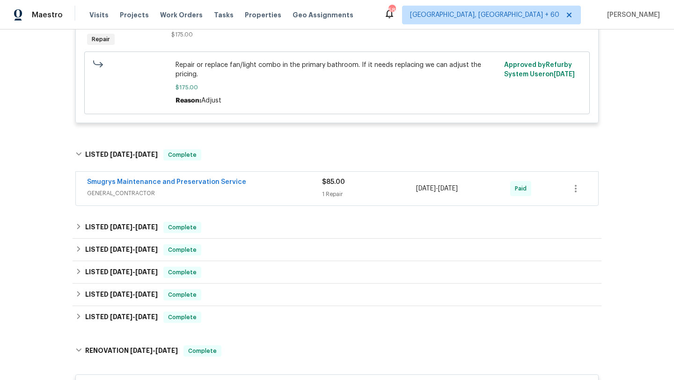
click at [331, 209] on div "Smugrys Maintenance and Preservation Service GENERAL_CONTRACTOR $85.00 1 Repair…" at bounding box center [337, 189] width 529 height 39
click at [339, 176] on div "Smugrys Maintenance and Preservation Service GENERAL_CONTRACTOR $85.00 1 Repair…" at bounding box center [337, 189] width 522 height 34
click at [334, 187] on div "$85.00 1 Repair" at bounding box center [369, 188] width 94 height 22
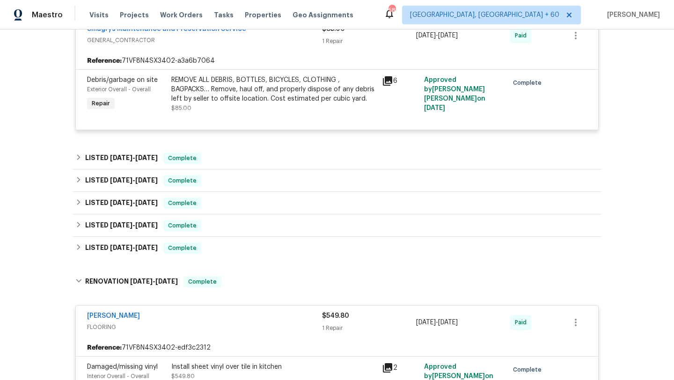
scroll to position [447, 0]
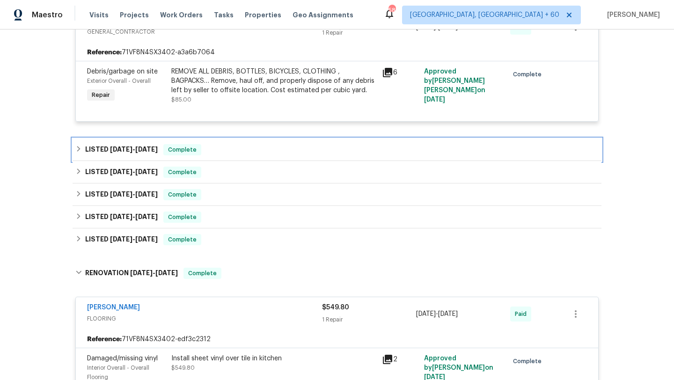
click at [118, 150] on span "[DATE]" at bounding box center [121, 149] width 22 height 7
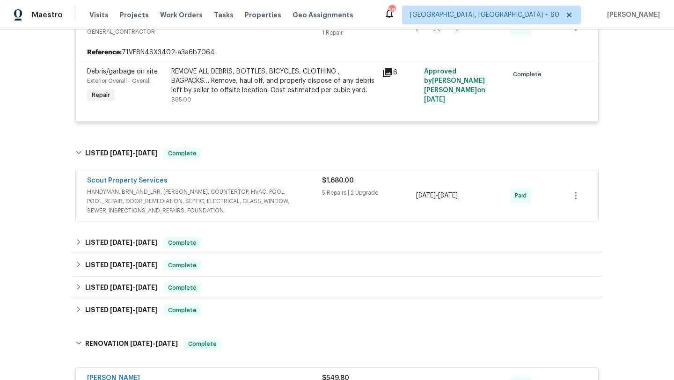
click at [349, 198] on div "5 Repairs | 2 Upgrade" at bounding box center [369, 192] width 94 height 9
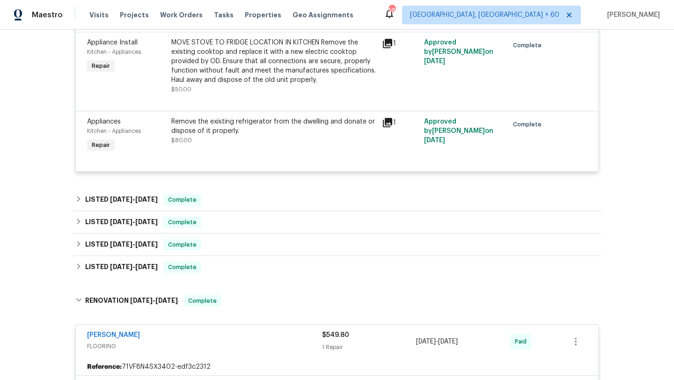
scroll to position [1044, 0]
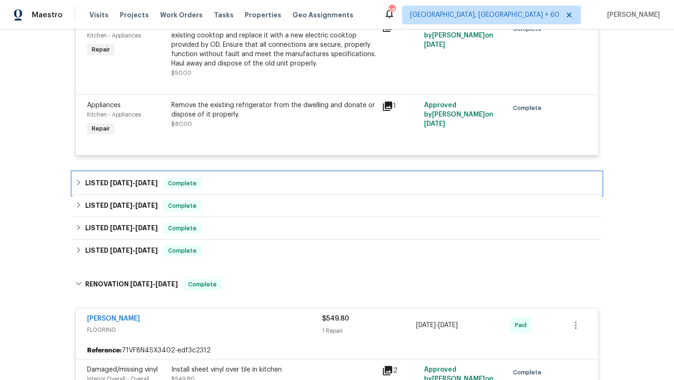
click at [135, 185] on span "11/6/24 - 11/8/24" at bounding box center [134, 183] width 48 height 7
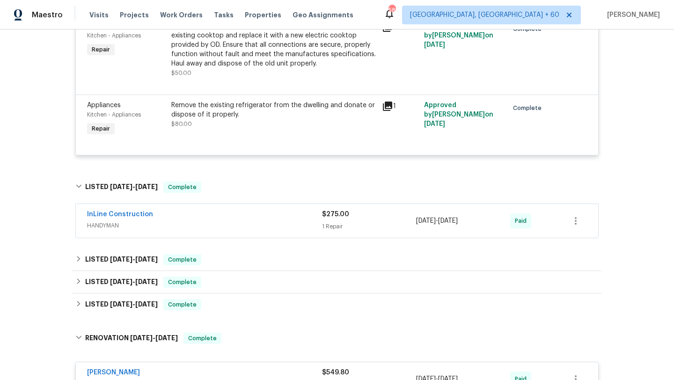
click at [322, 225] on div "1 Repair" at bounding box center [369, 226] width 94 height 9
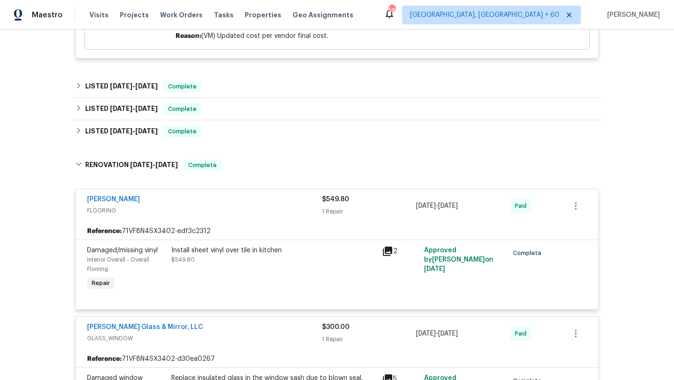
scroll to position [1381, 0]
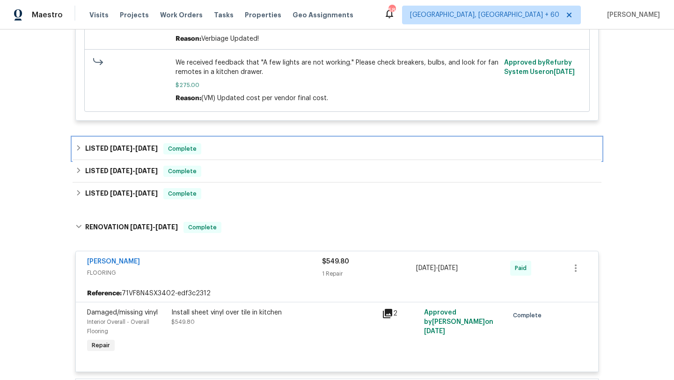
click at [145, 147] on h6 "LISTED 9/12/23 - 10/17/24" at bounding box center [121, 148] width 73 height 11
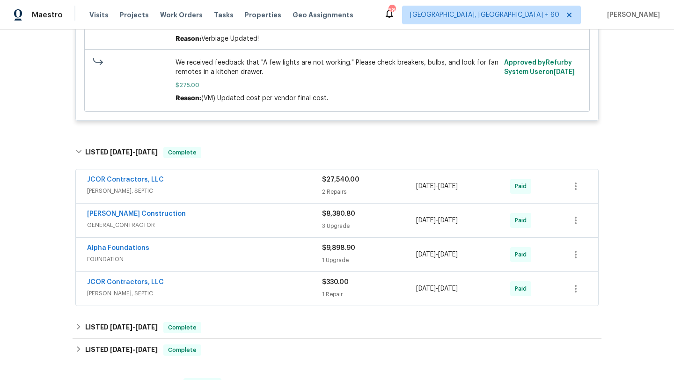
click at [343, 191] on div "2 Repairs" at bounding box center [369, 191] width 94 height 9
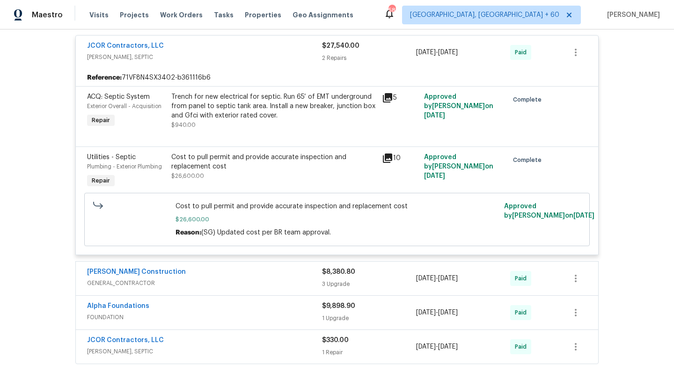
scroll to position [1597, 0]
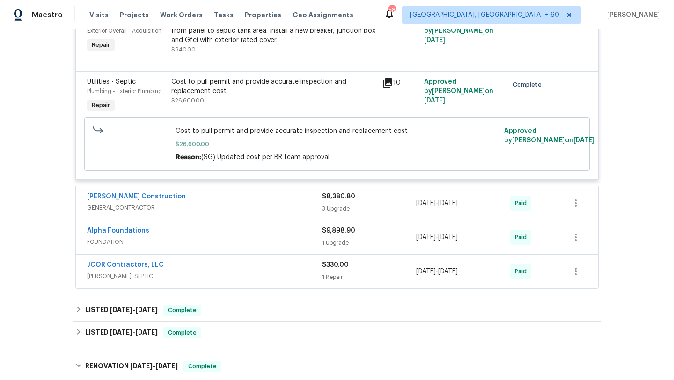
click at [331, 207] on div "$8,380.80 3 Upgrade" at bounding box center [369, 203] width 94 height 22
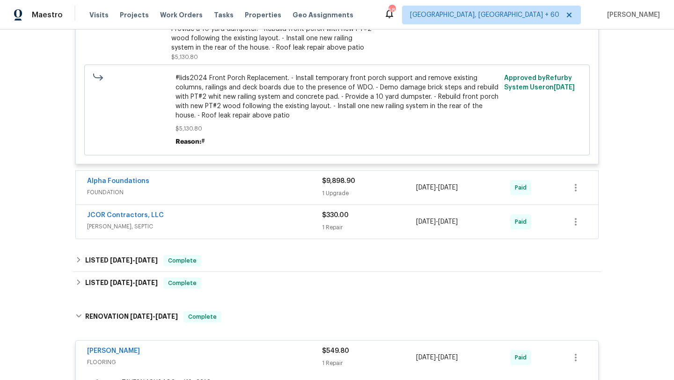
scroll to position [2198, 0]
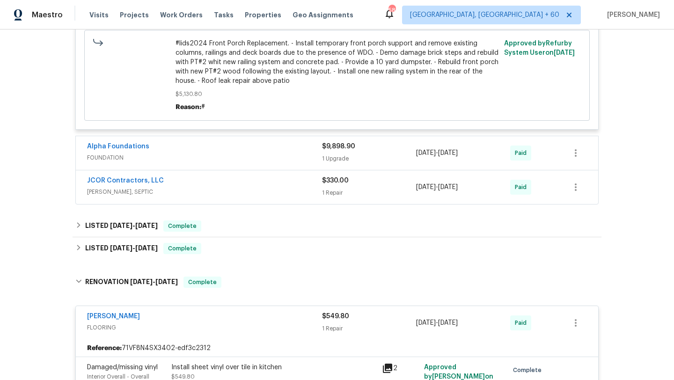
click at [289, 148] on div "Alpha Foundations" at bounding box center [204, 147] width 235 height 11
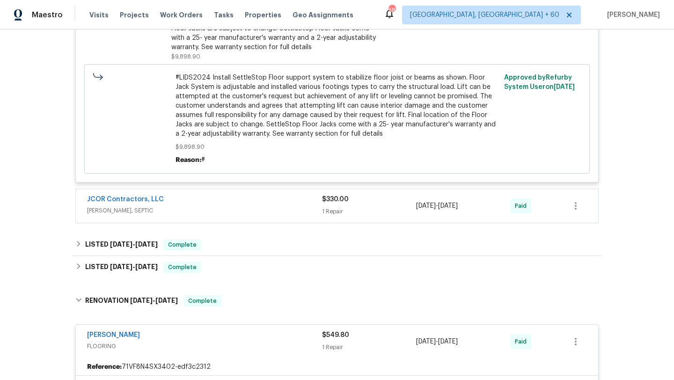
scroll to position [2502, 0]
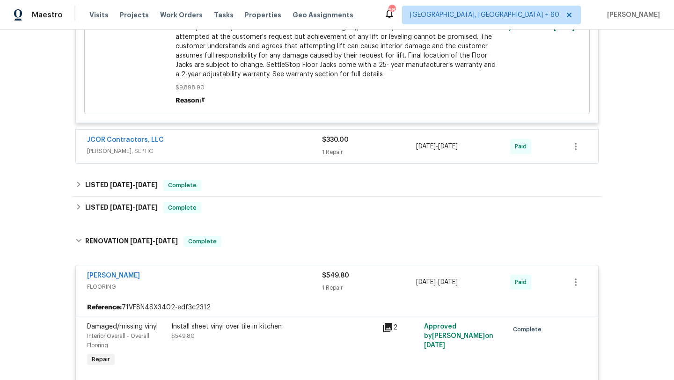
click at [252, 156] on span "[PERSON_NAME], SEPTIC" at bounding box center [204, 151] width 235 height 9
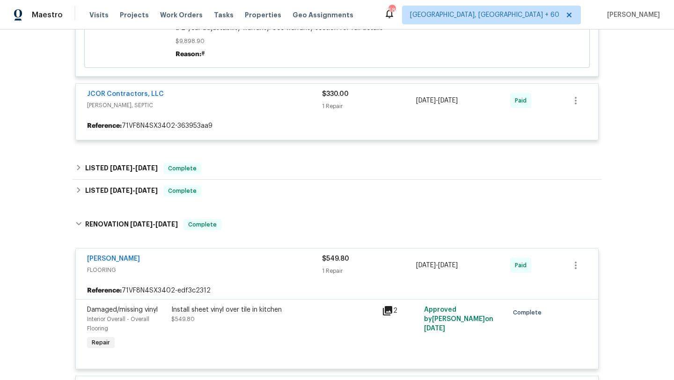
scroll to position [2590, 0]
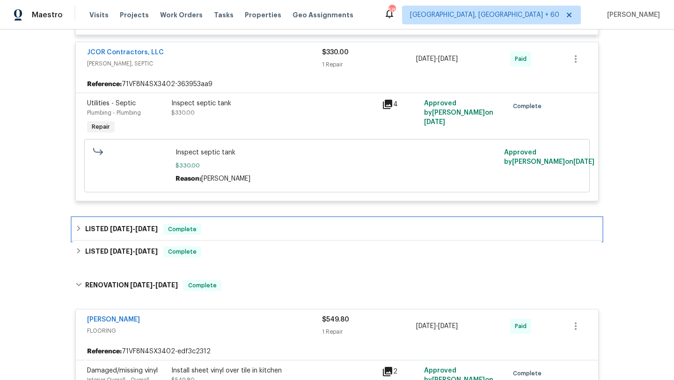
click at [230, 235] on div "LISTED 8/3/23 - 8/7/23 Complete" at bounding box center [336, 229] width 523 height 11
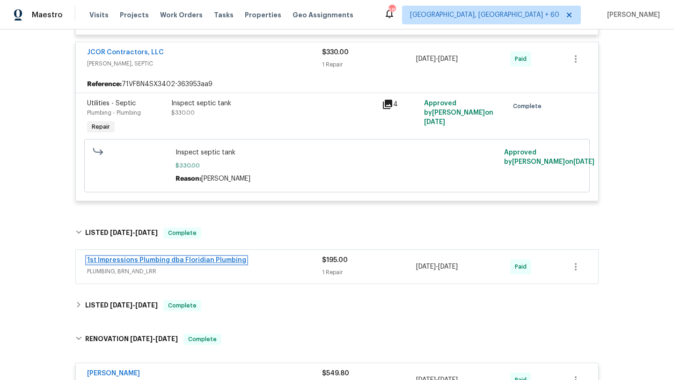
click at [227, 264] on link "1st Impressions Plumbing dba Floridian Plumbing" at bounding box center [166, 260] width 159 height 7
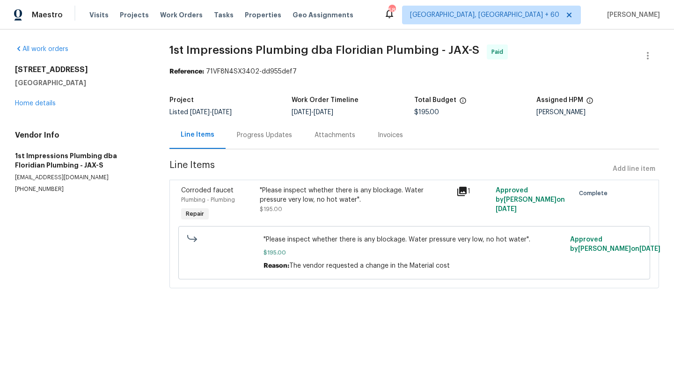
click at [29, 99] on div "5752 Oprey St Jacksonville, FL 32208 Home details" at bounding box center [81, 86] width 132 height 43
click at [29, 100] on div "5752 Oprey St Jacksonville, FL 32208 Home details" at bounding box center [81, 86] width 132 height 43
click at [35, 103] on link "Home details" at bounding box center [35, 103] width 41 height 7
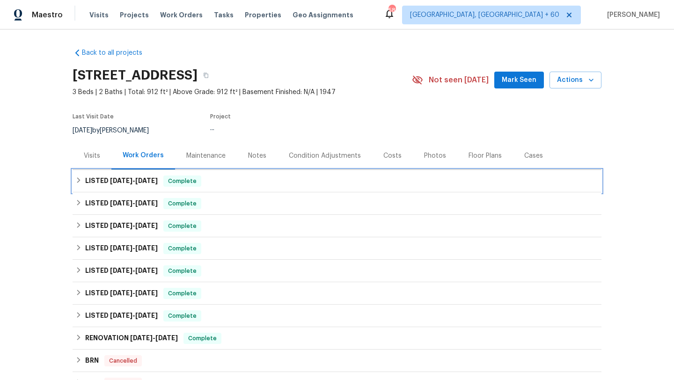
click at [125, 184] on h6 "LISTED 7/31/25 - 9/1/25" at bounding box center [121, 181] width 73 height 11
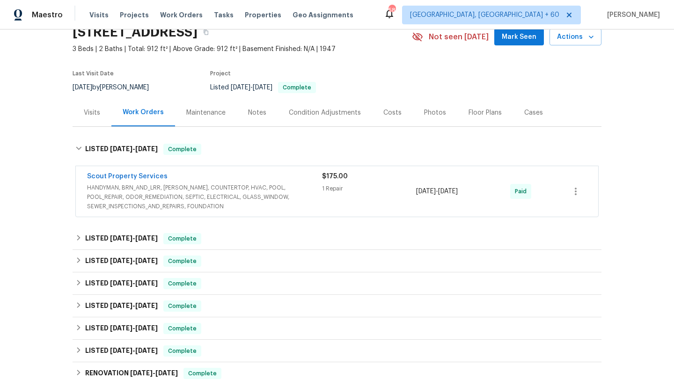
click at [174, 202] on span "HANDYMAN, BRN_AND_LRR, [PERSON_NAME], COUNTERTOP, HVAC, POOL, POOL_REPAIR, ODOR…" at bounding box center [204, 197] width 235 height 28
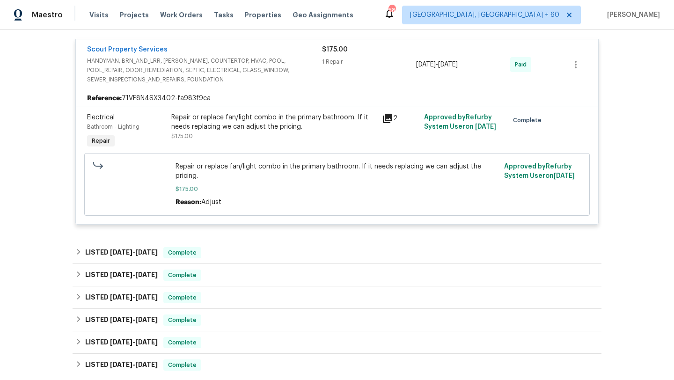
scroll to position [221, 0]
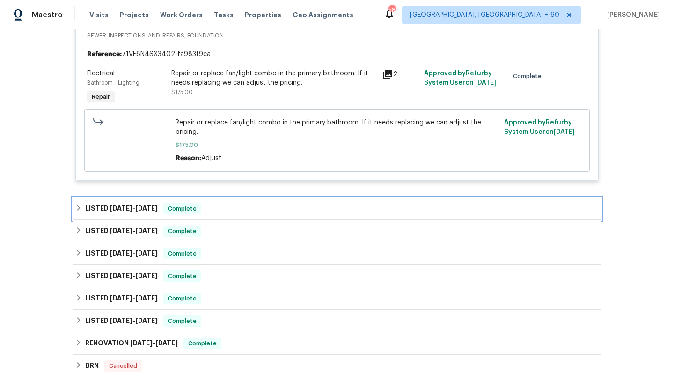
click at [217, 212] on div "LISTED 7/21/25 - 7/21/25 Complete" at bounding box center [336, 208] width 523 height 11
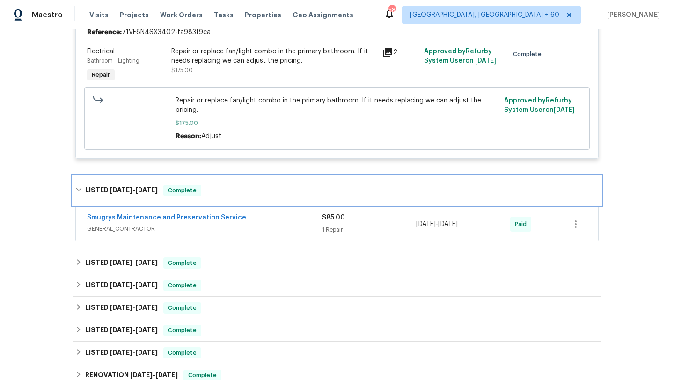
scroll to position [251, 0]
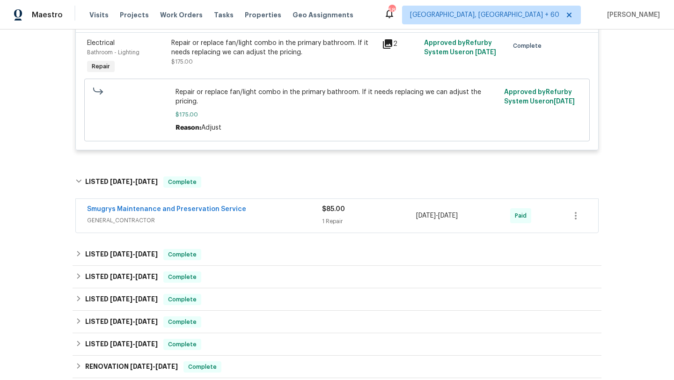
click at [243, 217] on span "GENERAL_CONTRACTOR" at bounding box center [204, 220] width 235 height 9
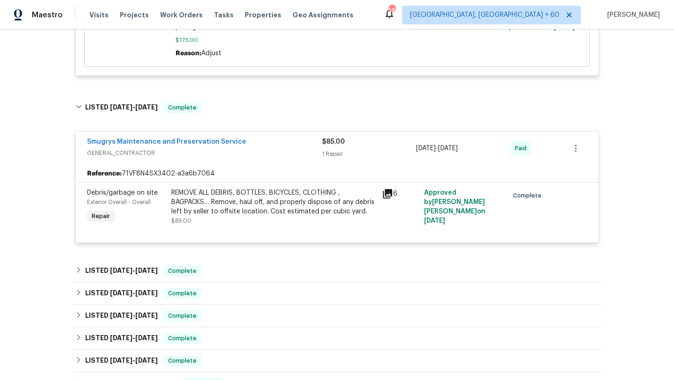
scroll to position [328, 0]
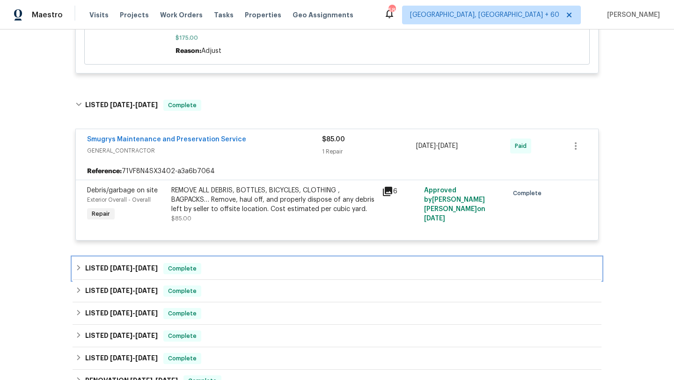
click at [233, 264] on div "LISTED 2/20/25 - 2/28/25 Complete" at bounding box center [336, 268] width 523 height 11
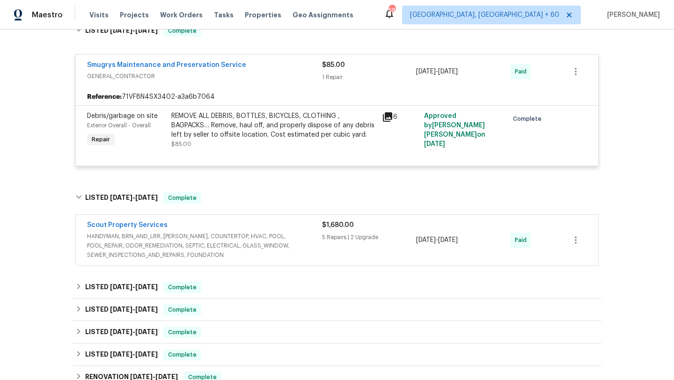
click at [238, 248] on span "HANDYMAN, BRN_AND_LRR, [PERSON_NAME], COUNTERTOP, HVAC, POOL, POOL_REPAIR, ODOR…" at bounding box center [204, 246] width 235 height 28
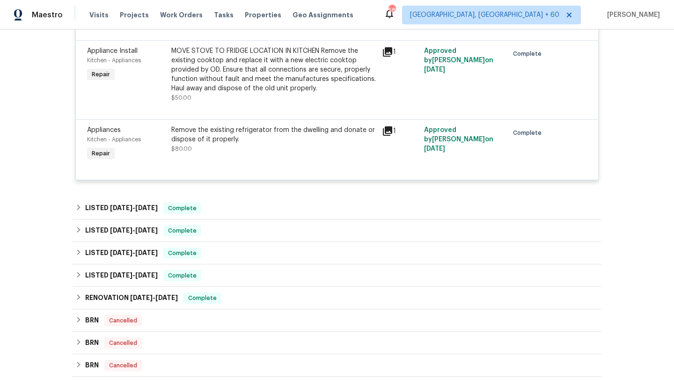
scroll to position [1027, 0]
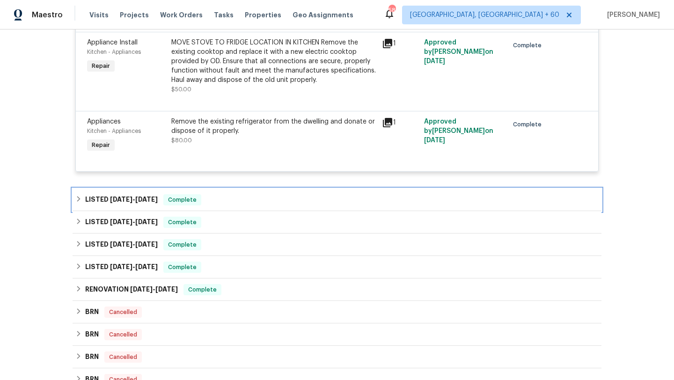
click at [237, 191] on div "LISTED 11/6/24 - 11/8/24 Complete" at bounding box center [337, 200] width 529 height 22
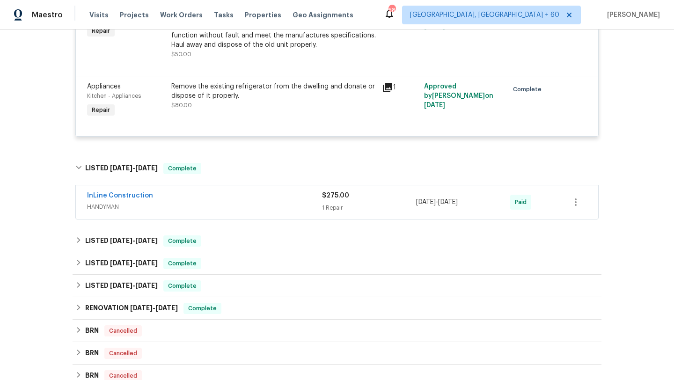
click at [236, 209] on span "HANDYMAN" at bounding box center [204, 206] width 235 height 9
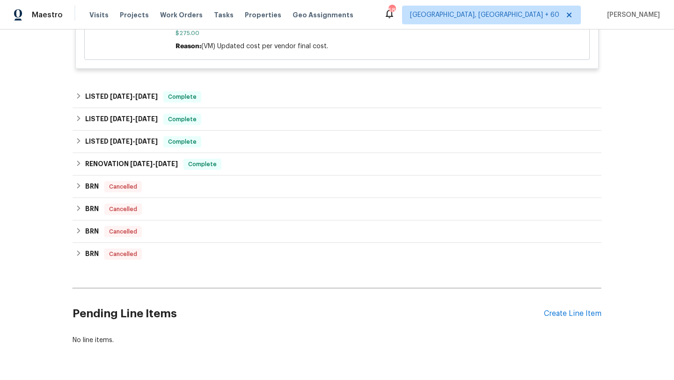
scroll to position [1403, 0]
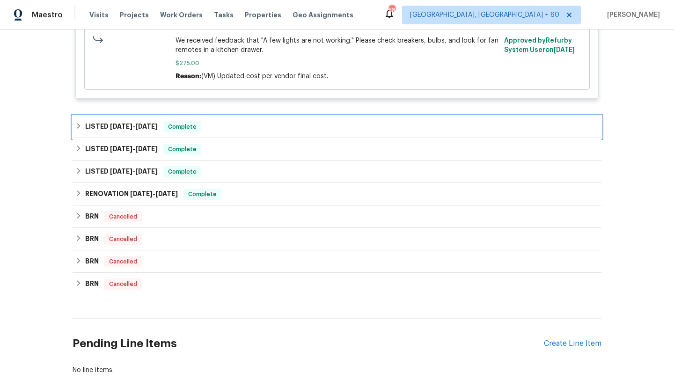
click at [237, 136] on div "LISTED 9/12/23 - 10/17/24 Complete" at bounding box center [337, 127] width 529 height 22
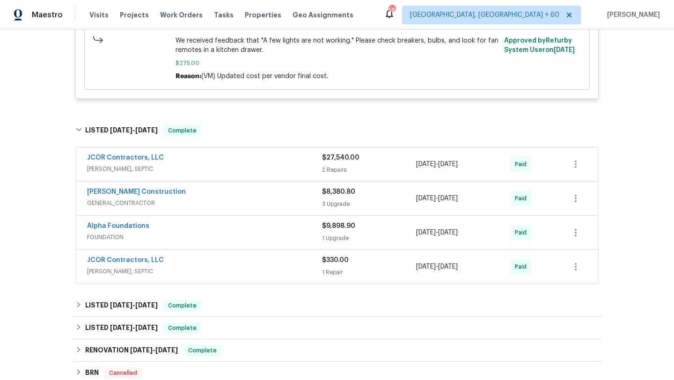
click at [235, 168] on span "[PERSON_NAME], SEPTIC" at bounding box center [204, 168] width 235 height 9
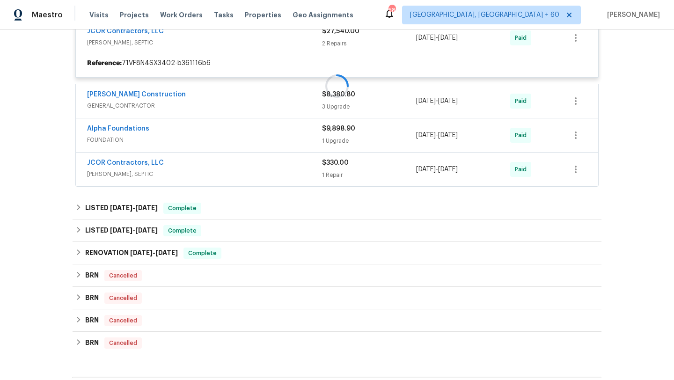
scroll to position [1562, 0]
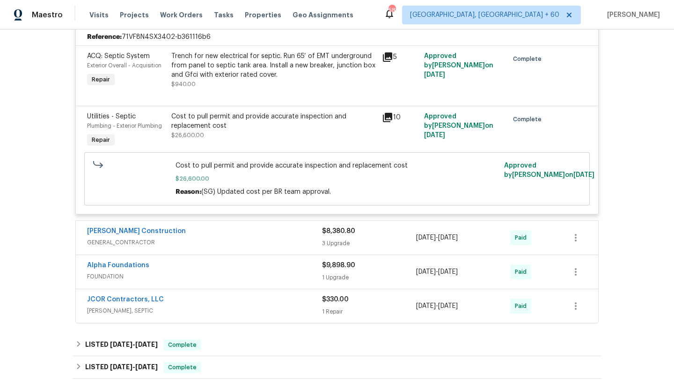
click at [214, 237] on div "[PERSON_NAME] Construction" at bounding box center [204, 232] width 235 height 11
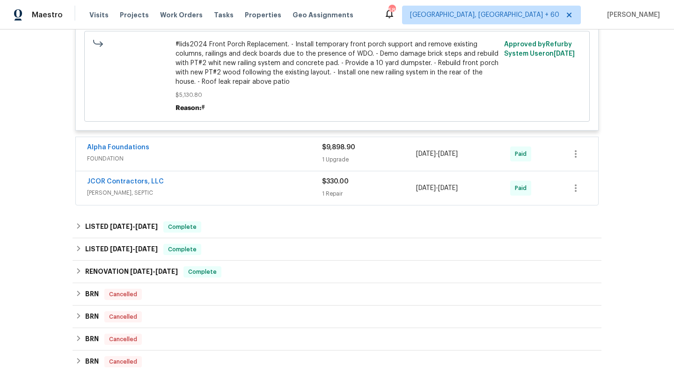
scroll to position [2207, 0]
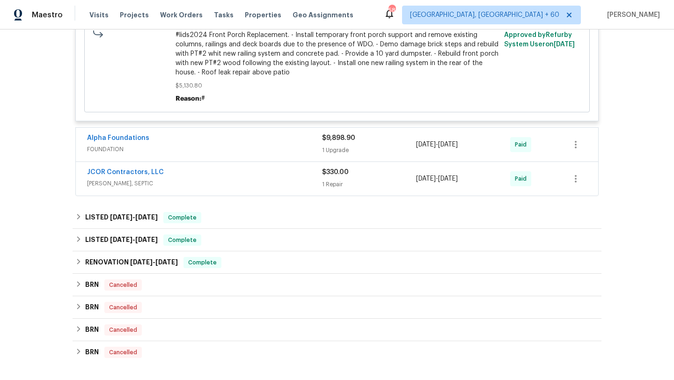
click at [222, 156] on div "Alpha Foundations FOUNDATION" at bounding box center [204, 144] width 235 height 22
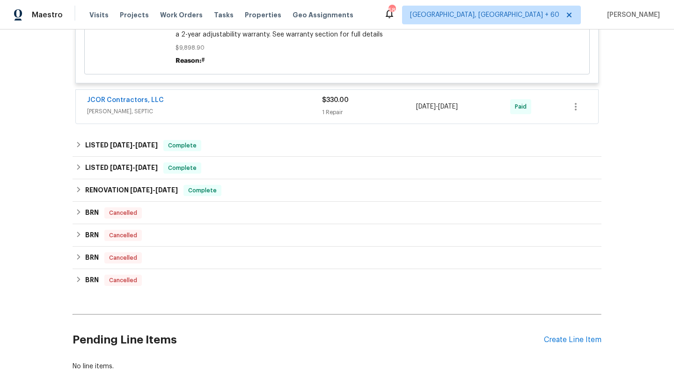
scroll to position [2548, 0]
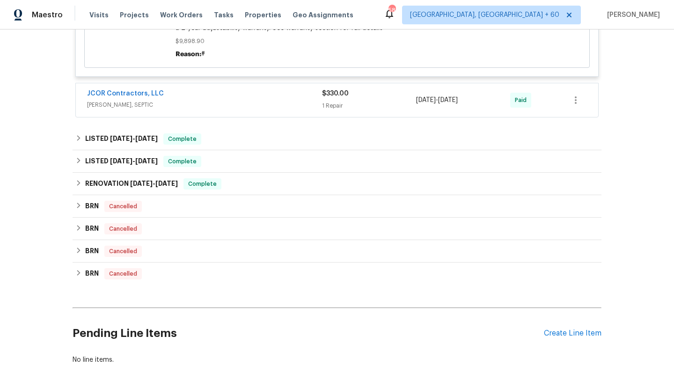
click at [221, 110] on span "[PERSON_NAME], SEPTIC" at bounding box center [204, 104] width 235 height 9
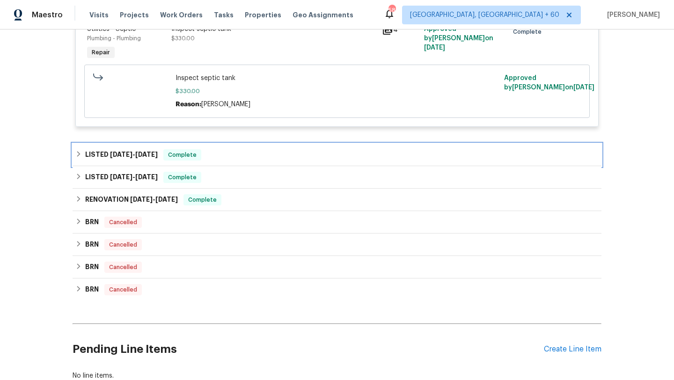
click at [222, 157] on div "LISTED 8/3/23 - 8/7/23 Complete" at bounding box center [336, 154] width 523 height 11
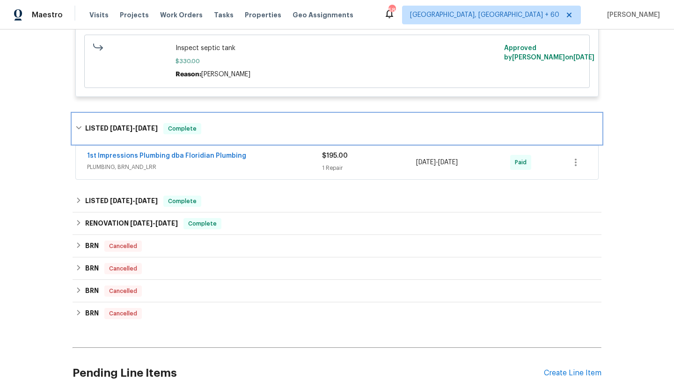
scroll to position [2733, 0]
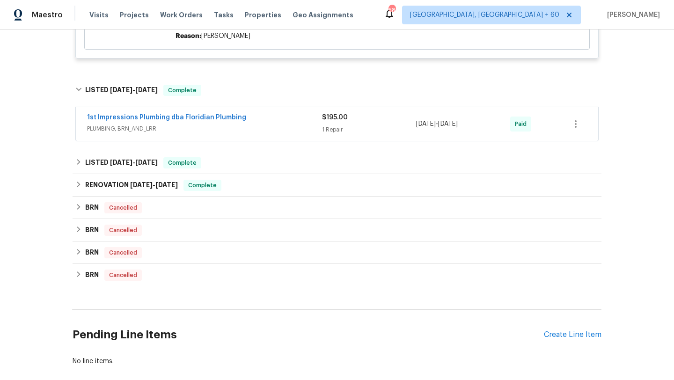
click at [237, 133] on span "PLUMBING, BRN_AND_LRR" at bounding box center [204, 128] width 235 height 9
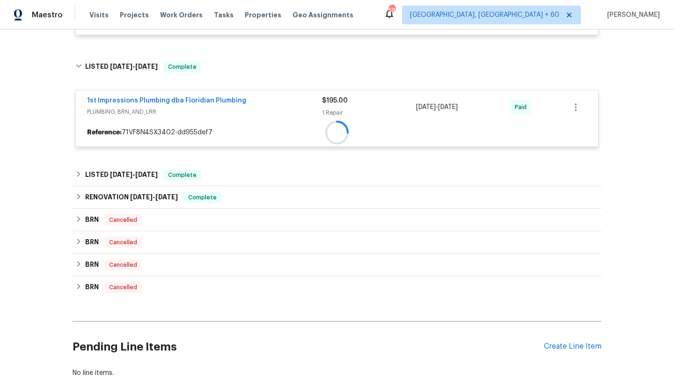
scroll to position [2796, 0]
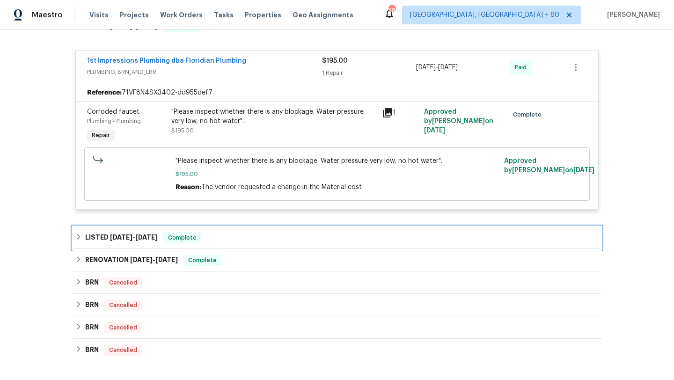
click at [243, 241] on div "LISTED 7/28/23 - 8/2/23 Complete" at bounding box center [336, 237] width 523 height 11
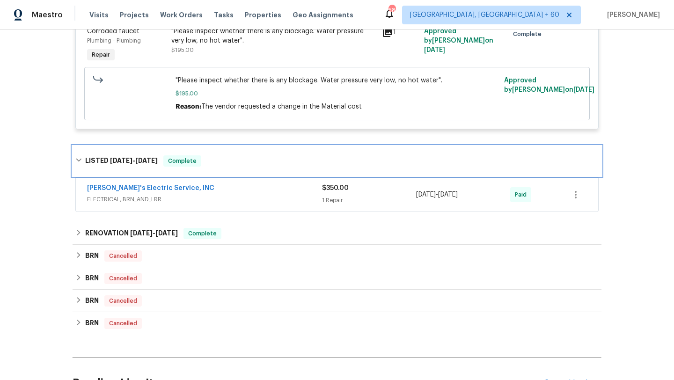
scroll to position [2896, 0]
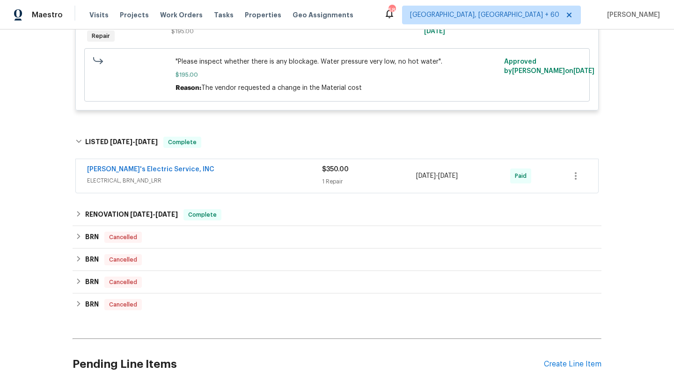
click at [253, 187] on div "Jack's Electric Service, INC ELECTRICAL, BRN_AND_LRR" at bounding box center [204, 176] width 235 height 22
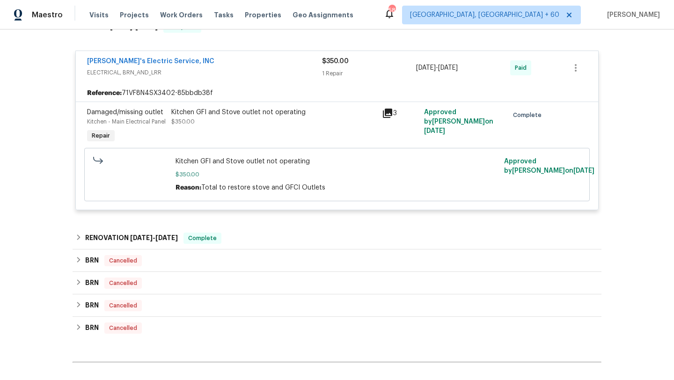
scroll to position [3022, 0]
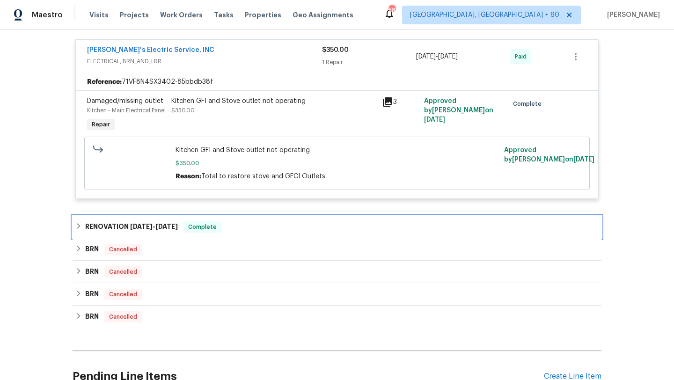
click at [264, 238] on div "RENOVATION 7/10/23 - 7/24/23 Complete" at bounding box center [337, 227] width 529 height 22
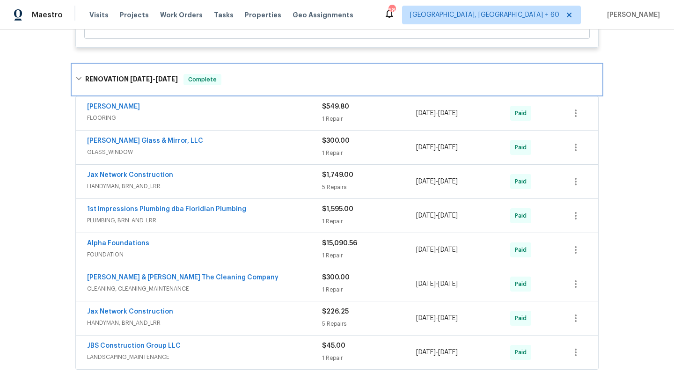
scroll to position [3184, 0]
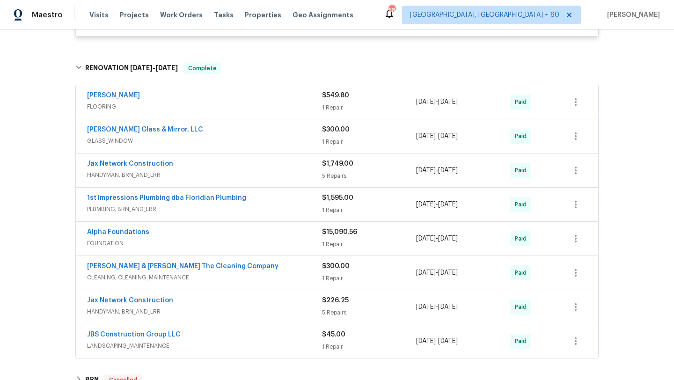
click at [258, 111] on span "FLOORING" at bounding box center [204, 106] width 235 height 9
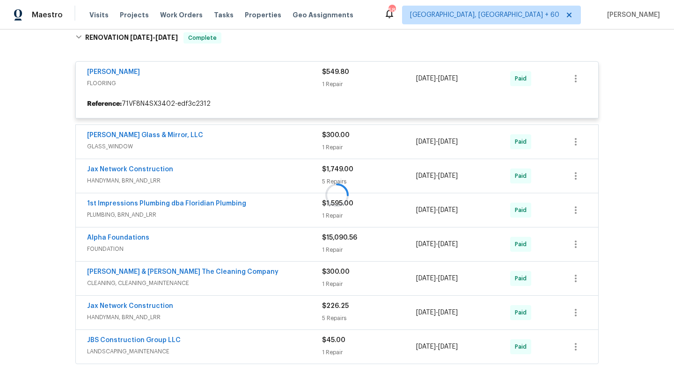
scroll to position [3248, 0]
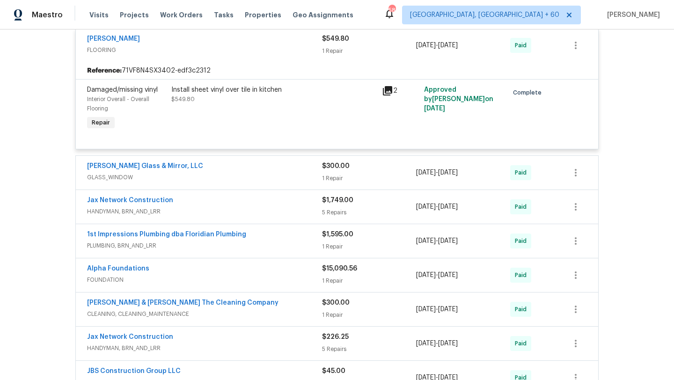
click at [254, 173] on div "[PERSON_NAME] Glass & Mirror, LLC" at bounding box center [204, 166] width 235 height 11
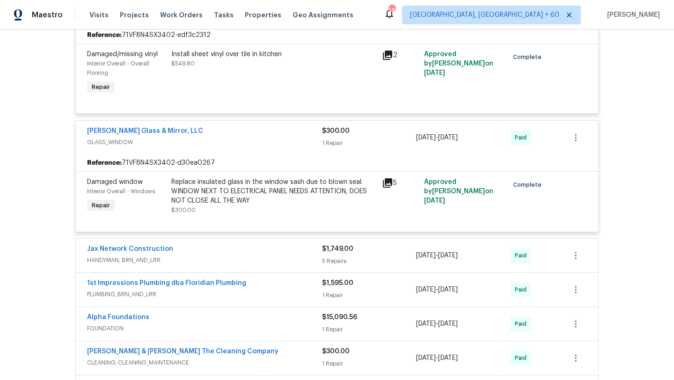
scroll to position [3301, 0]
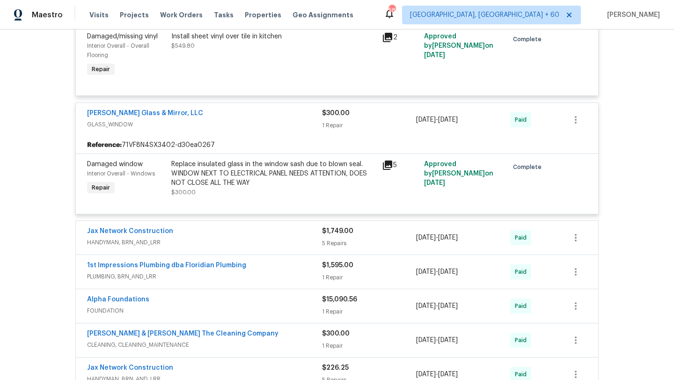
click at [235, 240] on div "Jax Network Construction HANDYMAN, BRN_AND_LRR $1,749.00 5 Repairs 7/10/2023 - …" at bounding box center [337, 238] width 522 height 34
click at [234, 247] on span "HANDYMAN, BRN_AND_LRR" at bounding box center [204, 242] width 235 height 9
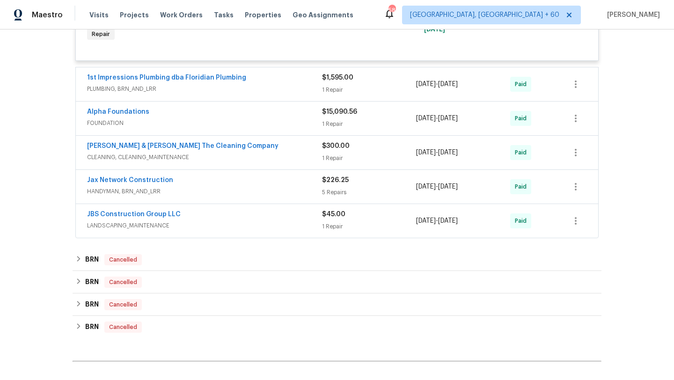
scroll to position [3882, 0]
click at [263, 93] on span "PLUMBING, BRN_AND_LRR" at bounding box center [204, 88] width 235 height 9
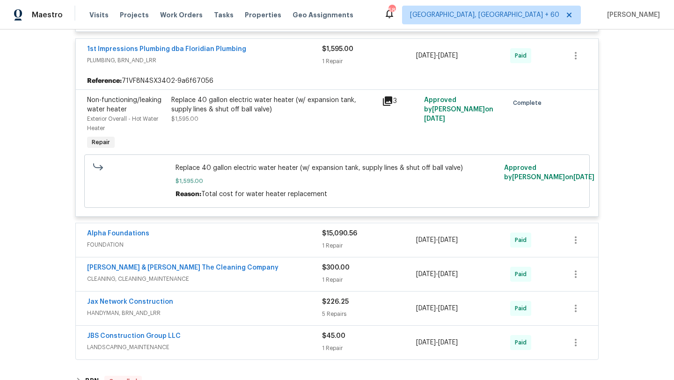
scroll to position [3947, 0]
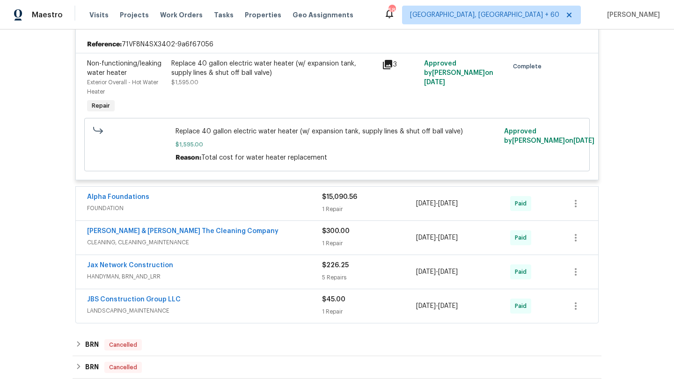
click at [271, 220] on div "Alpha Foundations FOUNDATION $15,090.56 1 Repair 7/10/2023 - 7/11/2023 Paid" at bounding box center [337, 204] width 522 height 34
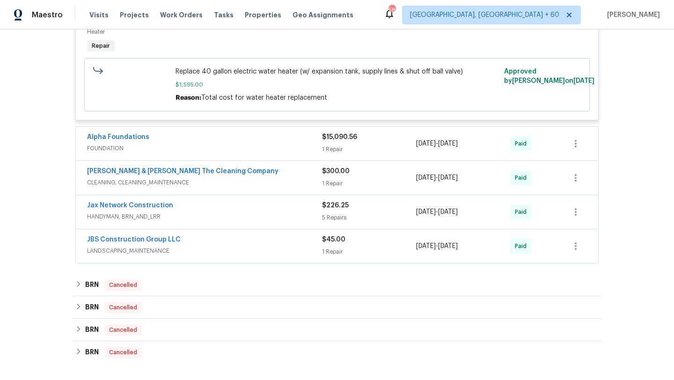
click at [269, 155] on div "Alpha Foundations FOUNDATION" at bounding box center [204, 143] width 235 height 22
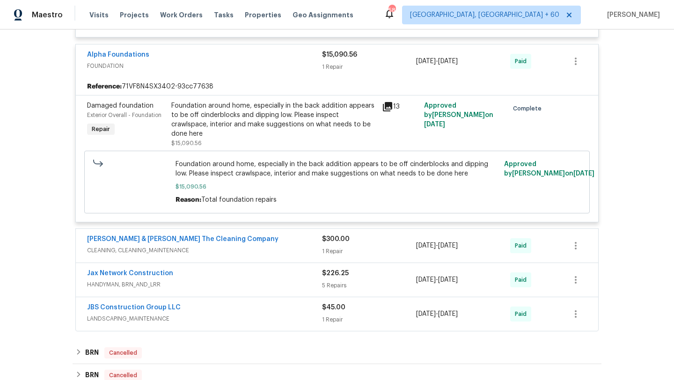
scroll to position [4105, 0]
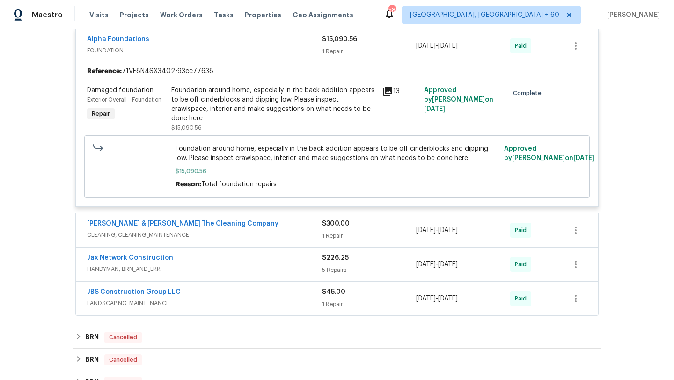
click at [264, 240] on span "CLEANING, CLEANING_MAINTENANCE" at bounding box center [204, 234] width 235 height 9
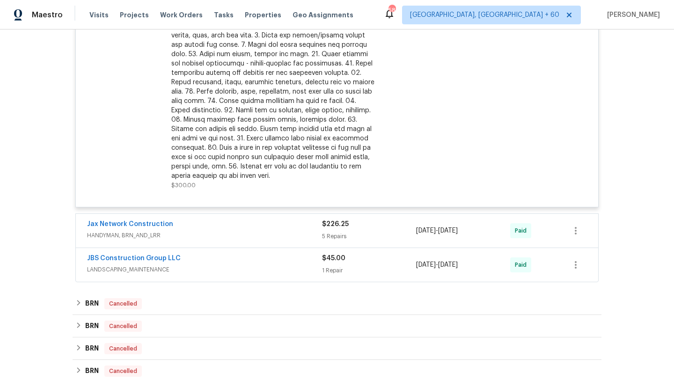
click at [248, 231] on div "Jax Network Construction" at bounding box center [204, 225] width 235 height 11
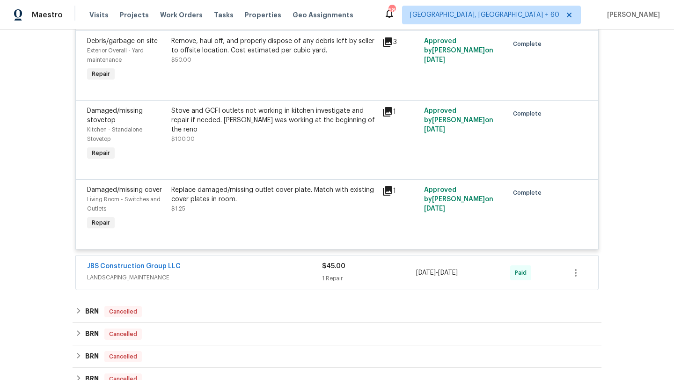
scroll to position [4790, 0]
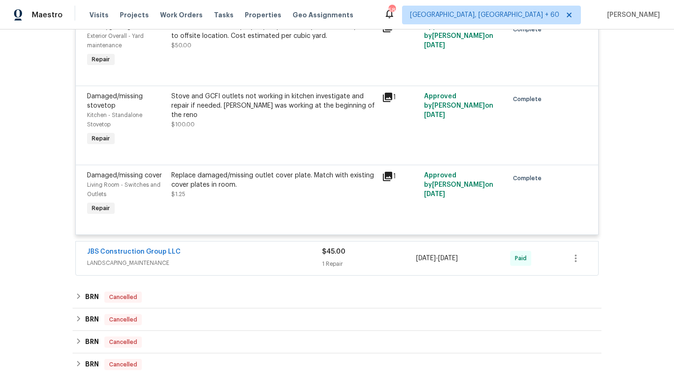
click at [241, 258] on span "LANDSCAPING_MAINTENANCE" at bounding box center [204, 262] width 235 height 9
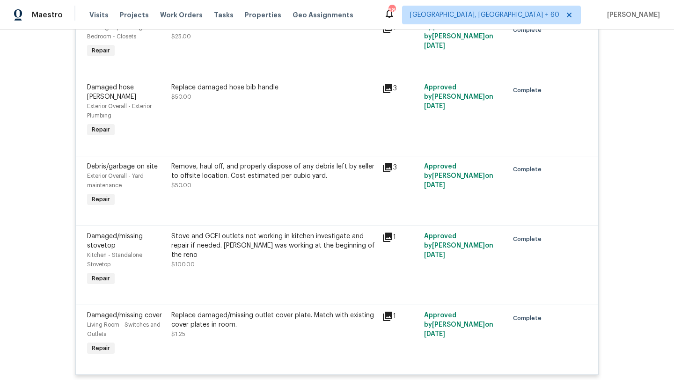
scroll to position [4650, 0]
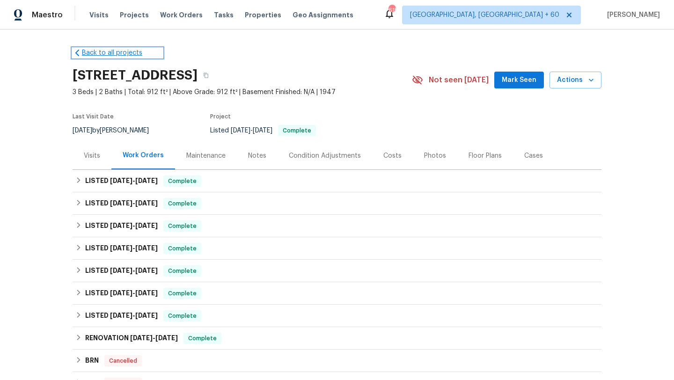
click at [78, 55] on icon at bounding box center [77, 53] width 4 height 7
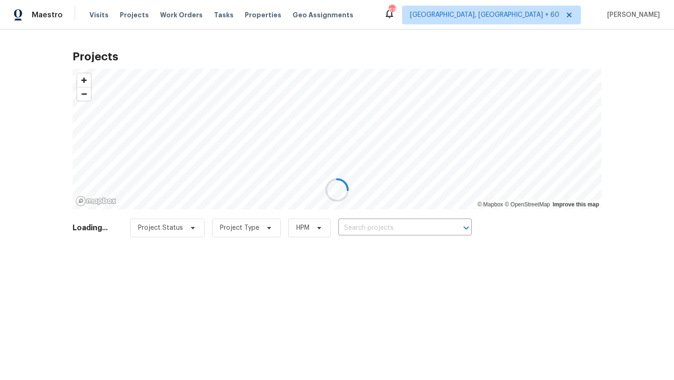
click at [173, 12] on div at bounding box center [337, 190] width 674 height 380
click at [173, 19] on div at bounding box center [337, 190] width 674 height 380
click at [173, 15] on div at bounding box center [337, 190] width 674 height 380
click at [173, 18] on div at bounding box center [337, 190] width 674 height 380
click at [374, 235] on div at bounding box center [337, 190] width 674 height 380
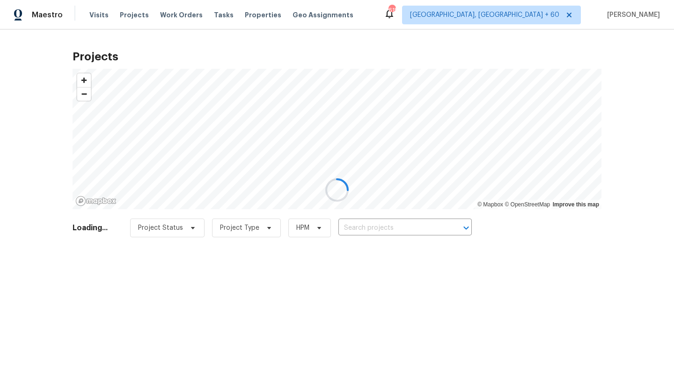
click at [368, 229] on div at bounding box center [337, 190] width 674 height 380
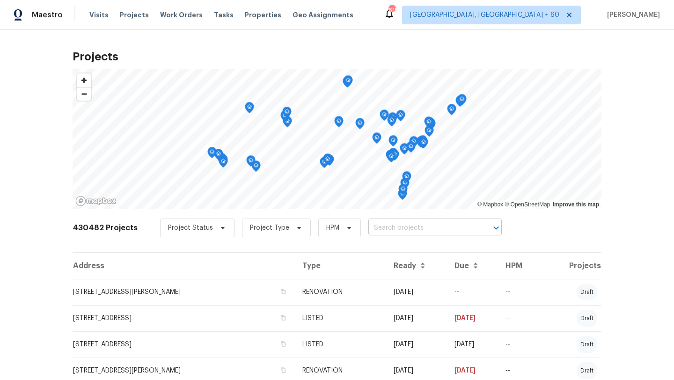
click at [394, 231] on input "text" at bounding box center [421, 228] width 107 height 15
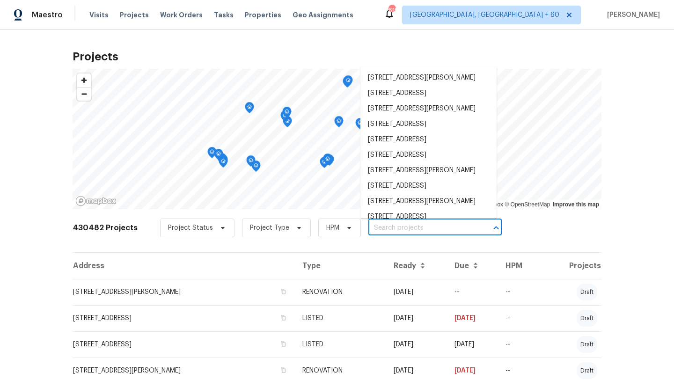
paste input "[GEOGRAPHIC_DATA][STREET_ADDRESS]"
type input "[GEOGRAPHIC_DATA][STREET_ADDRESS]"
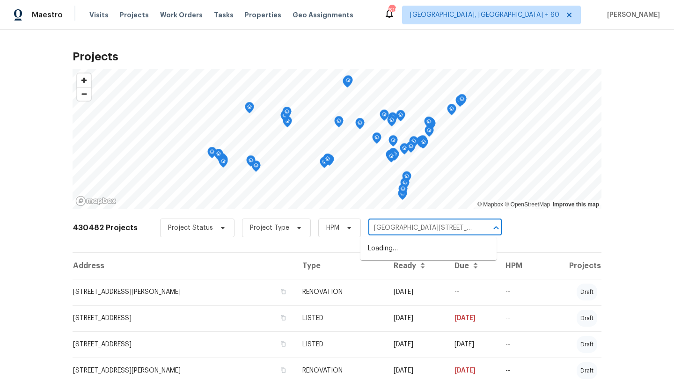
scroll to position [0, 32]
click at [431, 250] on li "[GEOGRAPHIC_DATA][STREET_ADDRESS]" at bounding box center [428, 253] width 136 height 25
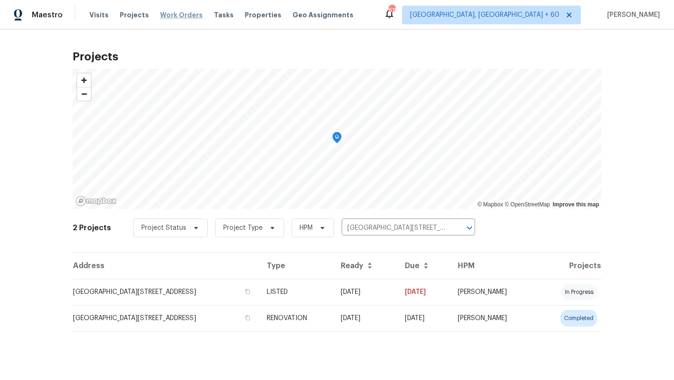
click at [175, 12] on span "Work Orders" at bounding box center [181, 14] width 43 height 9
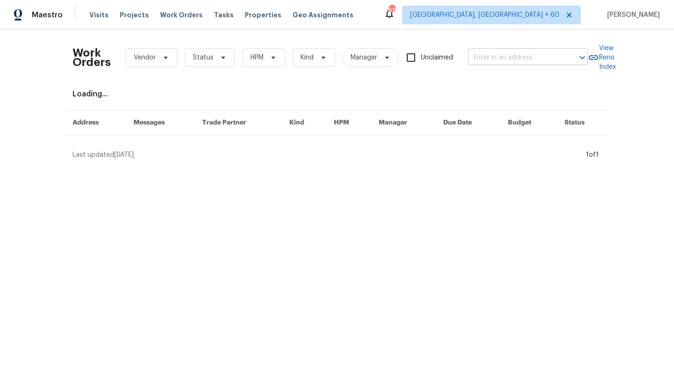
click at [508, 64] on input "text" at bounding box center [515, 58] width 94 height 15
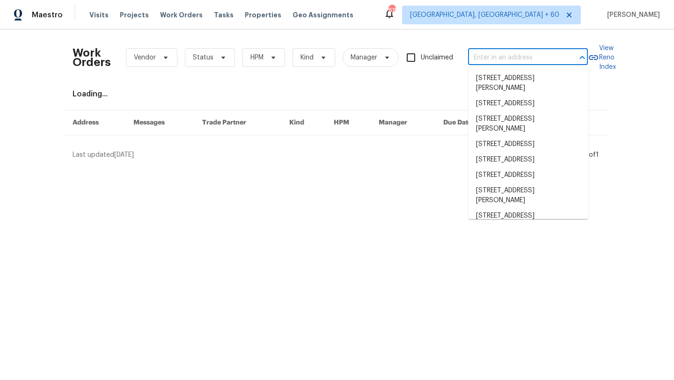
paste input "[GEOGRAPHIC_DATA][STREET_ADDRESS]"
type input "[GEOGRAPHIC_DATA][STREET_ADDRESS]"
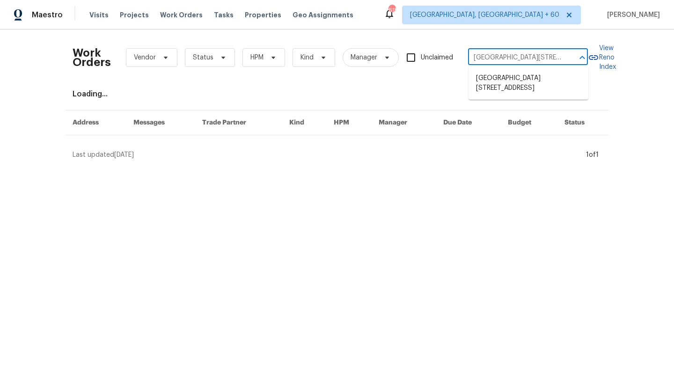
scroll to position [0, 48]
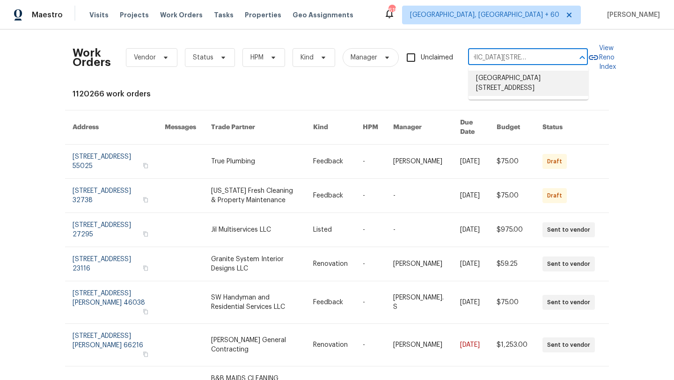
click at [514, 79] on li "[GEOGRAPHIC_DATA][STREET_ADDRESS]" at bounding box center [529, 83] width 120 height 25
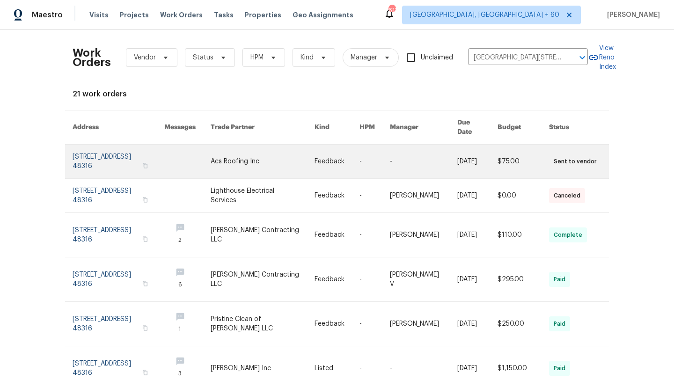
click at [129, 148] on link at bounding box center [119, 162] width 92 height 34
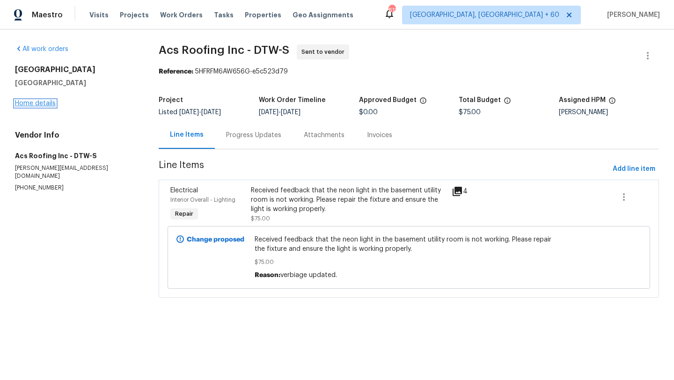
click at [44, 105] on link "Home details" at bounding box center [35, 103] width 41 height 7
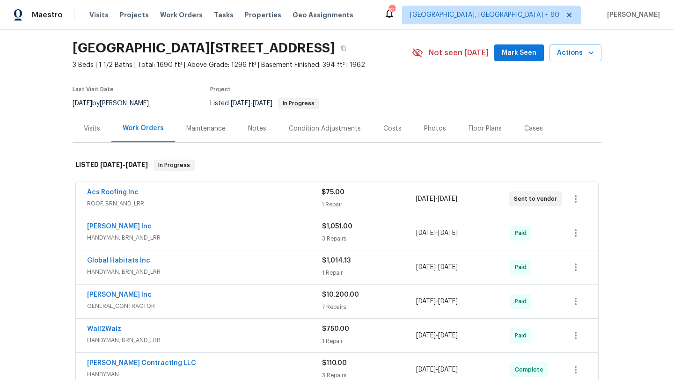
scroll to position [26, 0]
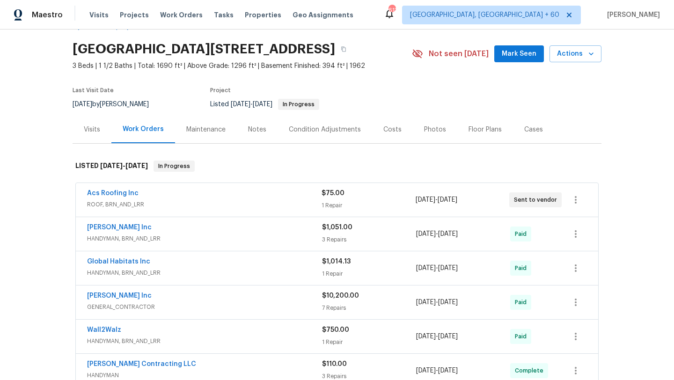
click at [110, 188] on div "Acs Roofing Inc ROOF, BRN_AND_LRR $75.00 1 Repair [DATE] - [DATE] Sent to vendor" at bounding box center [337, 200] width 522 height 34
click at [111, 197] on span "Acs Roofing Inc" at bounding box center [112, 193] width 51 height 9
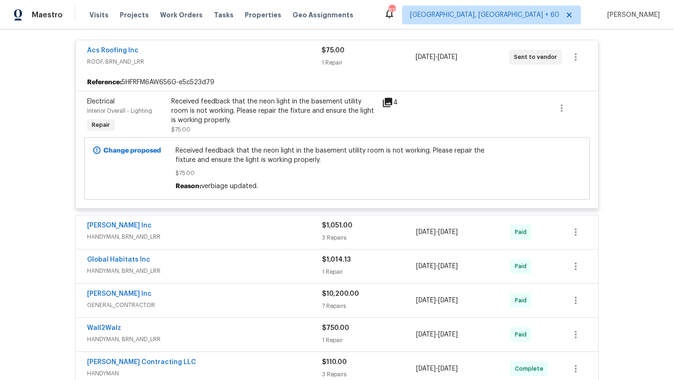
scroll to position [188, 0]
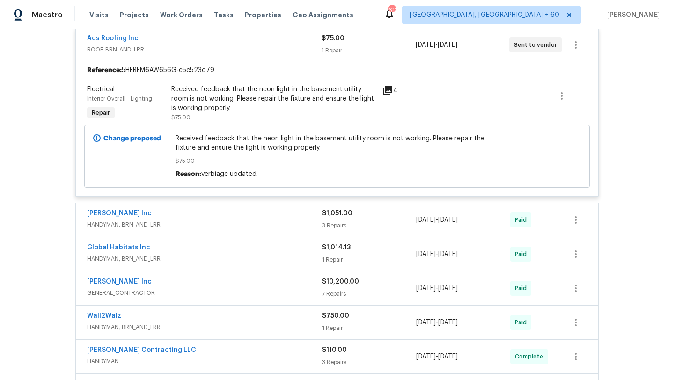
click at [169, 210] on div "[PERSON_NAME] Inc" at bounding box center [204, 214] width 235 height 11
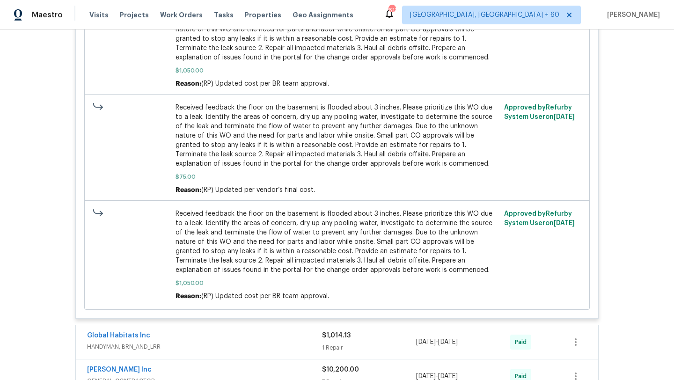
scroll to position [803, 0]
